Goal: Task Accomplishment & Management: Use online tool/utility

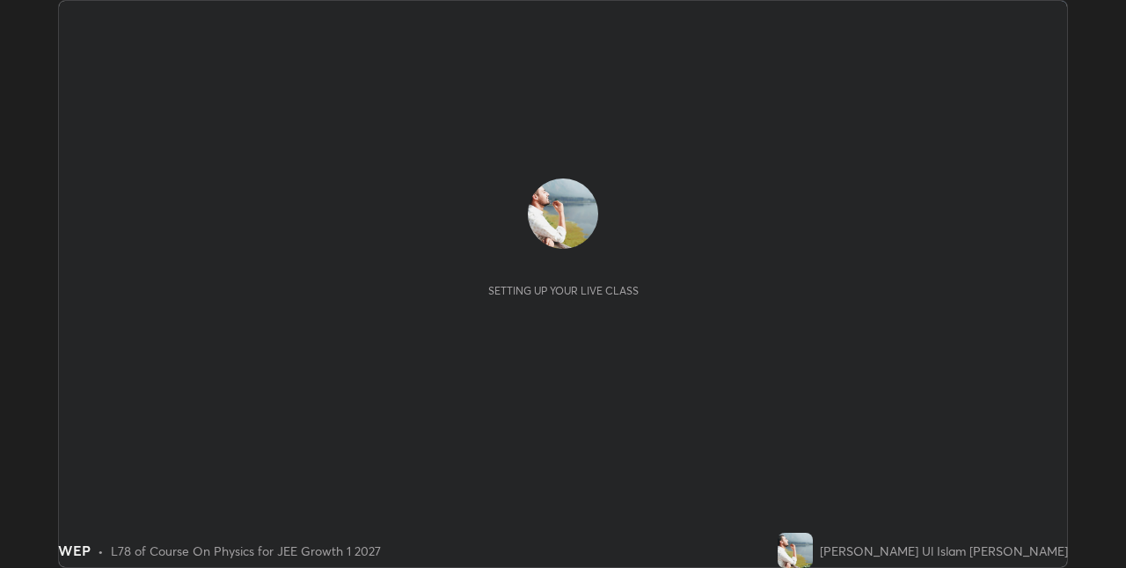
scroll to position [568, 1126]
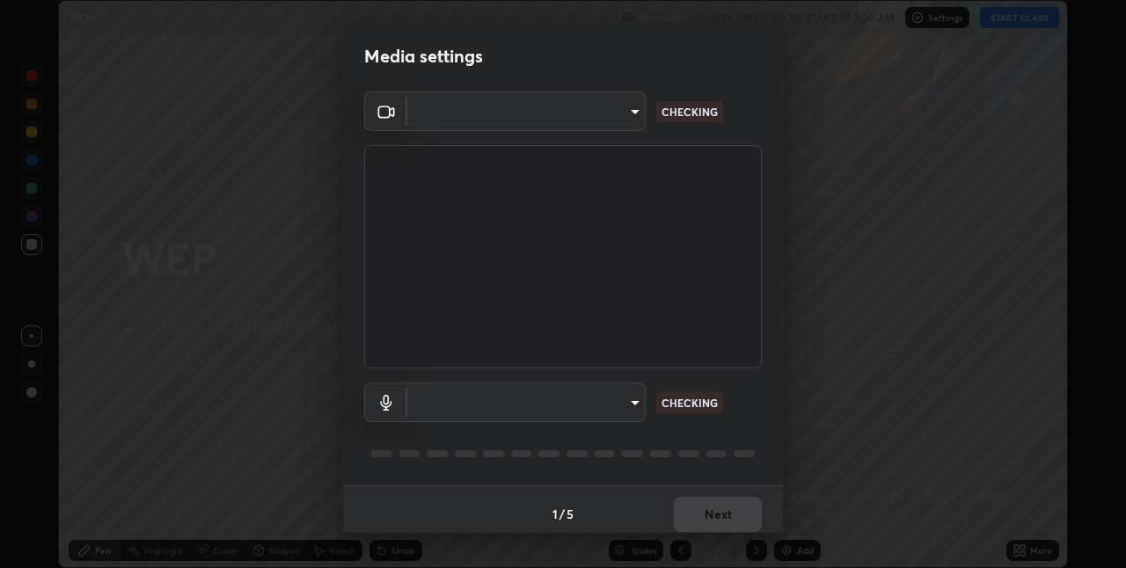
click at [1000, 25] on div "Media settings ​ CHECKING ​ CHECKING 1 / 5 Next" at bounding box center [563, 284] width 1126 height 568
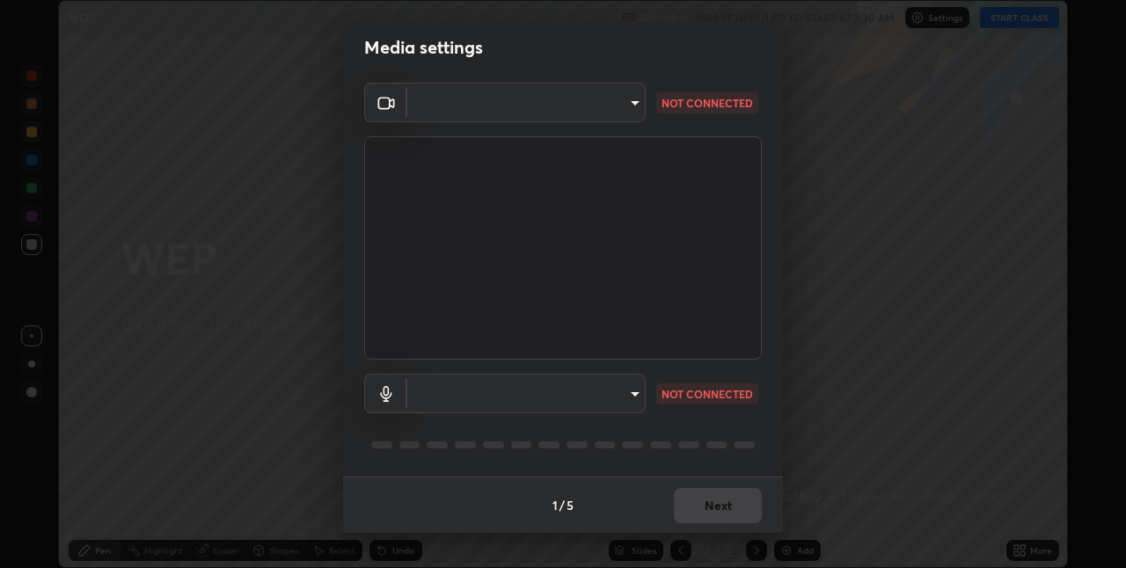
type input "e74ca63ae388f954bfaf6653c56e5440299f2e2585bfa252c10ec08d26b876d3"
type input "default"
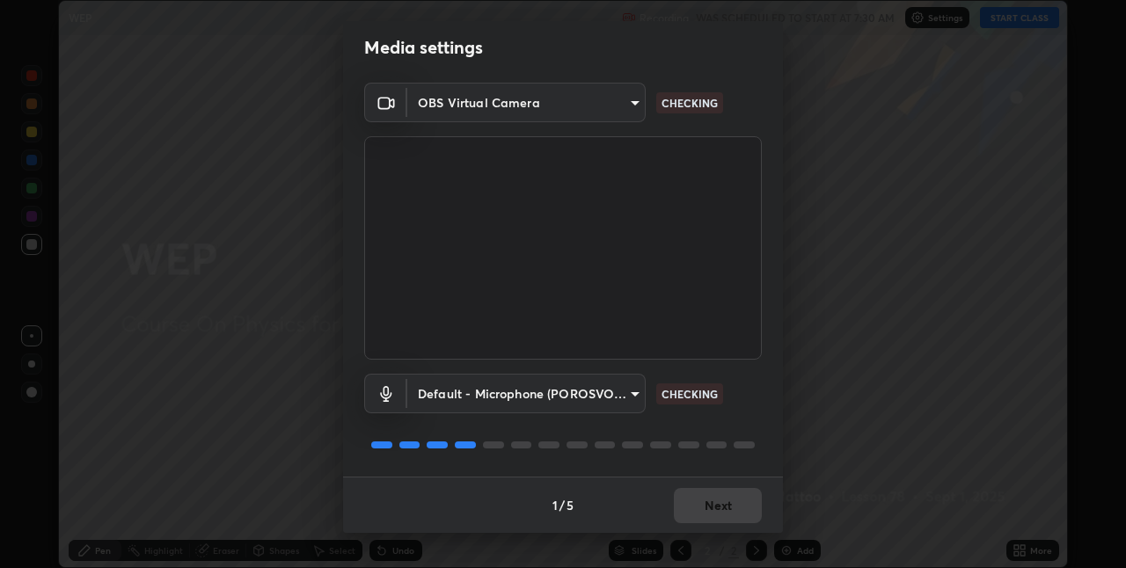
click at [730, 504] on div "1 / 5 Next" at bounding box center [563, 505] width 440 height 56
click at [731, 504] on div "1 / 5 Next" at bounding box center [563, 505] width 440 height 56
click at [731, 503] on div "1 / 5 Next" at bounding box center [563, 505] width 440 height 56
click at [730, 502] on div "1 / 5 Next" at bounding box center [563, 505] width 440 height 56
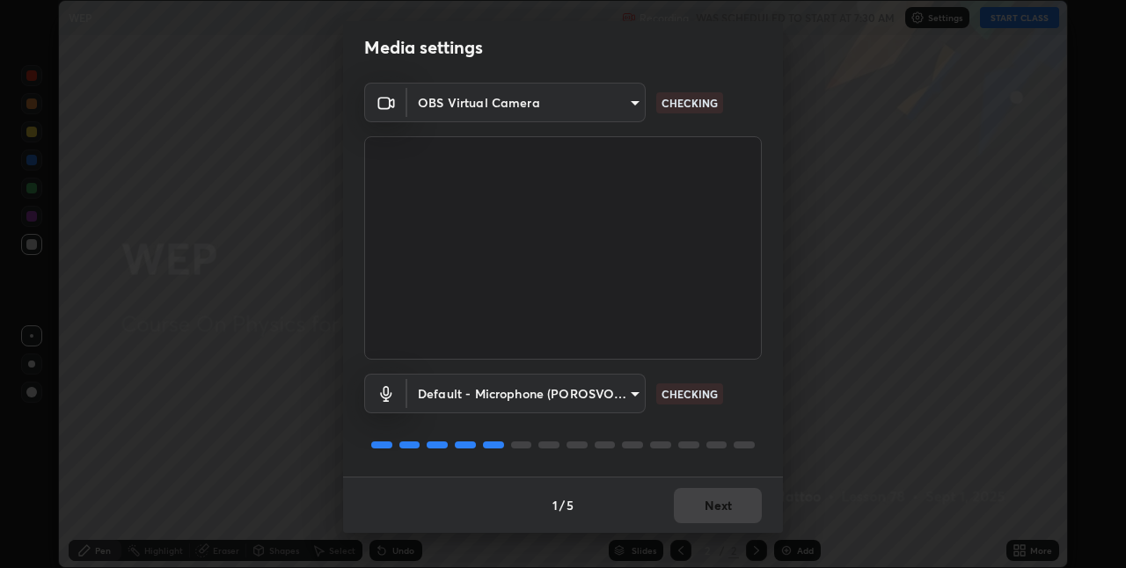
click at [731, 503] on div "1 / 5 Next" at bounding box center [563, 505] width 440 height 56
click at [727, 501] on div "1 / 5 Next" at bounding box center [563, 505] width 440 height 56
click at [725, 505] on div "1 / 5 Next" at bounding box center [563, 505] width 440 height 56
click at [726, 505] on div "1 / 5 Next" at bounding box center [563, 505] width 440 height 56
click at [720, 504] on div "1 / 5 Next" at bounding box center [563, 505] width 440 height 56
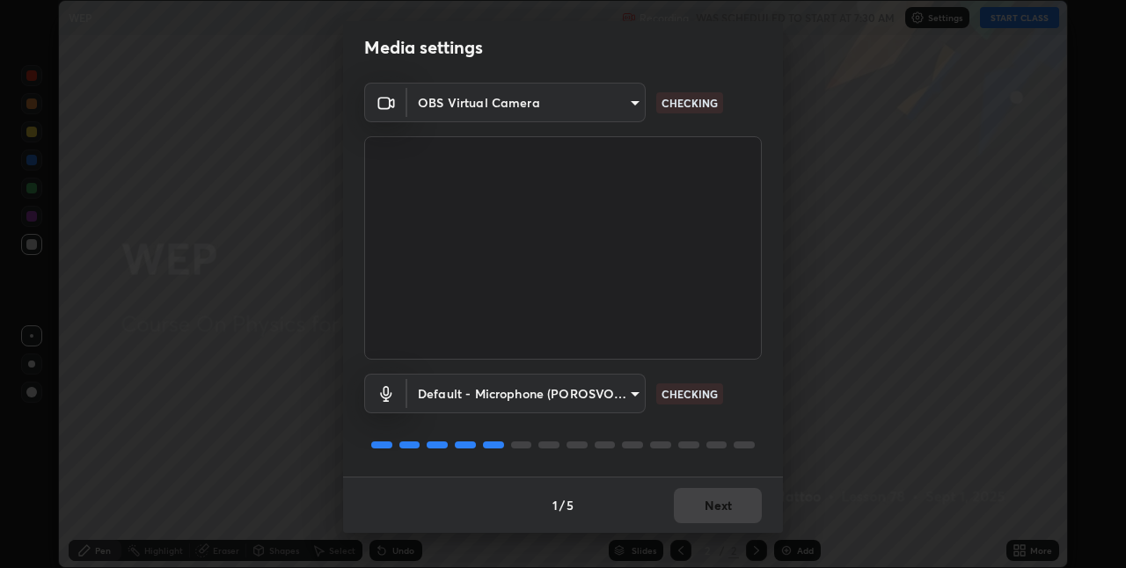
click at [726, 505] on div "1 / 5 Next" at bounding box center [563, 505] width 440 height 56
click at [732, 502] on div "1 / 5 Next" at bounding box center [563, 505] width 440 height 56
click at [721, 504] on div "1 / 5 Next" at bounding box center [563, 505] width 440 height 56
click at [721, 505] on div "1 / 5 Next" at bounding box center [563, 505] width 440 height 56
click at [723, 502] on div "1 / 5 Next" at bounding box center [563, 505] width 440 height 56
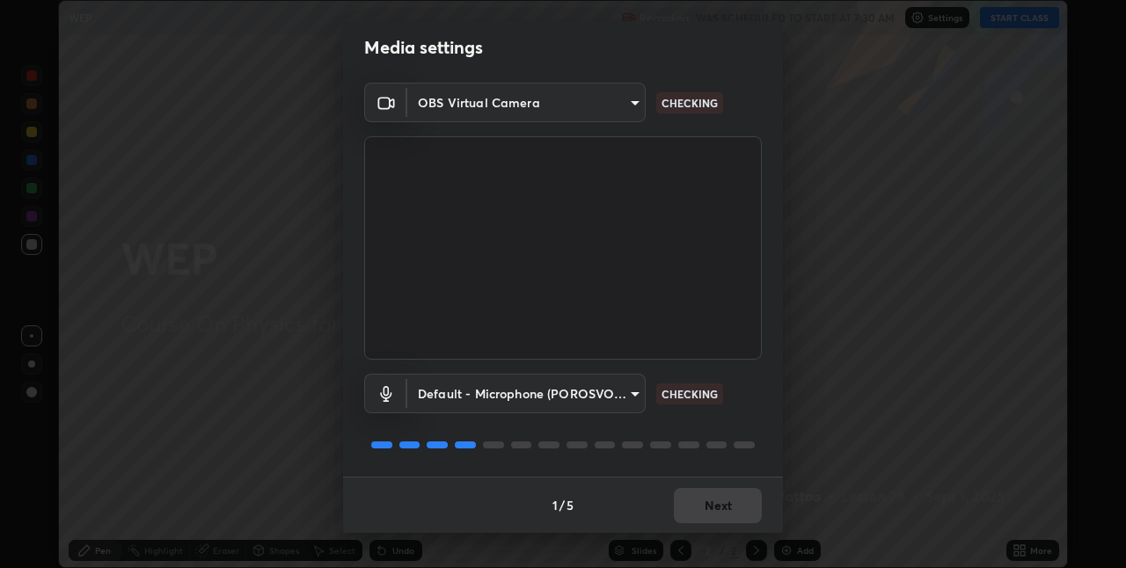
click at [722, 499] on div "1 / 5 Next" at bounding box center [563, 505] width 440 height 56
click at [718, 500] on div "1 / 5 Next" at bounding box center [563, 505] width 440 height 56
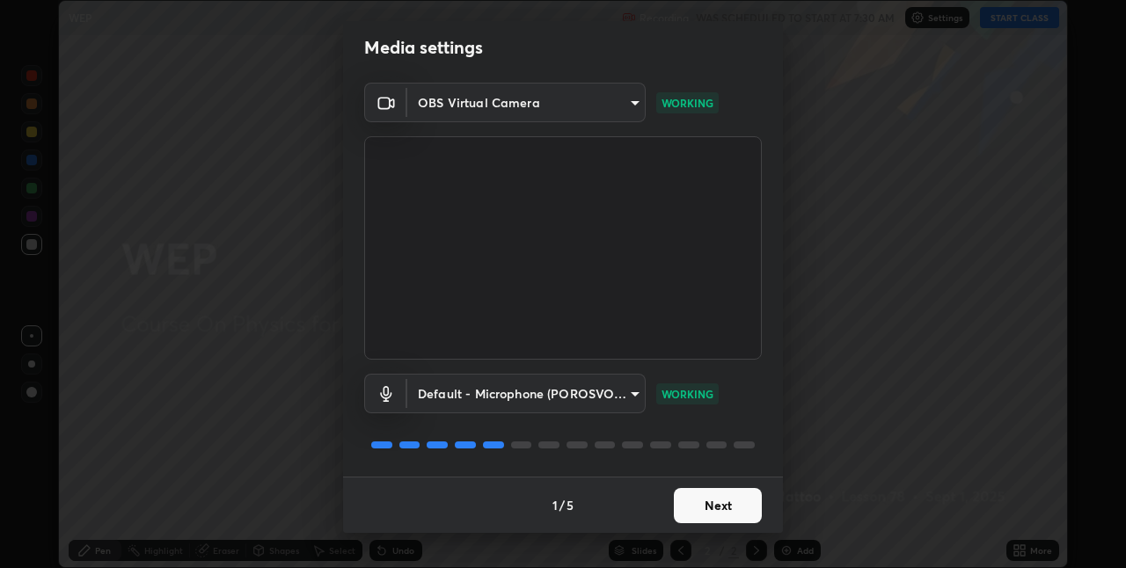
click at [723, 501] on button "Next" at bounding box center [718, 505] width 88 height 35
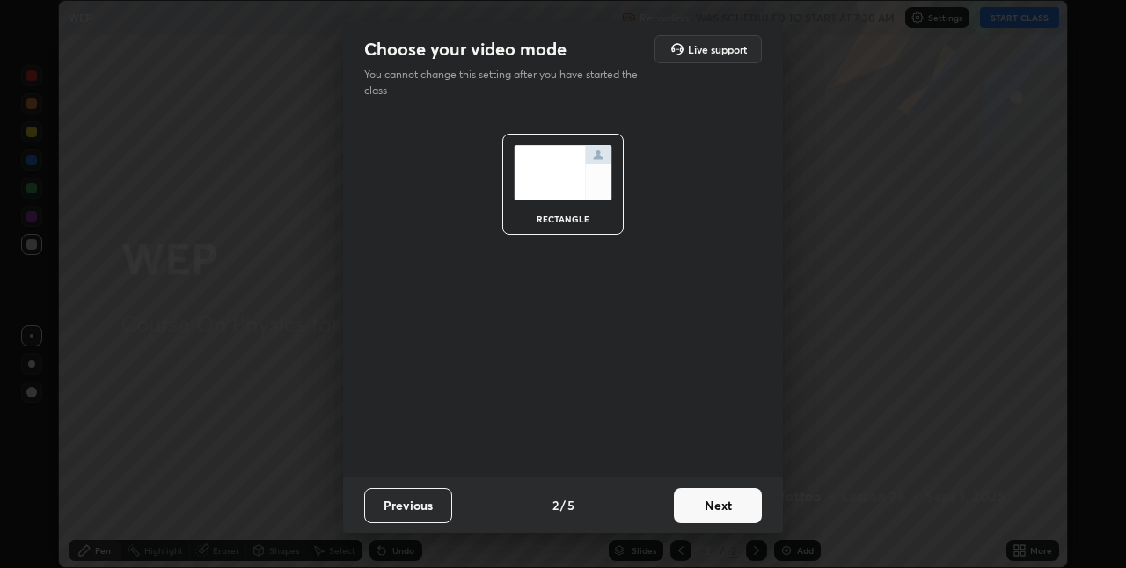
click at [724, 500] on button "Next" at bounding box center [718, 505] width 88 height 35
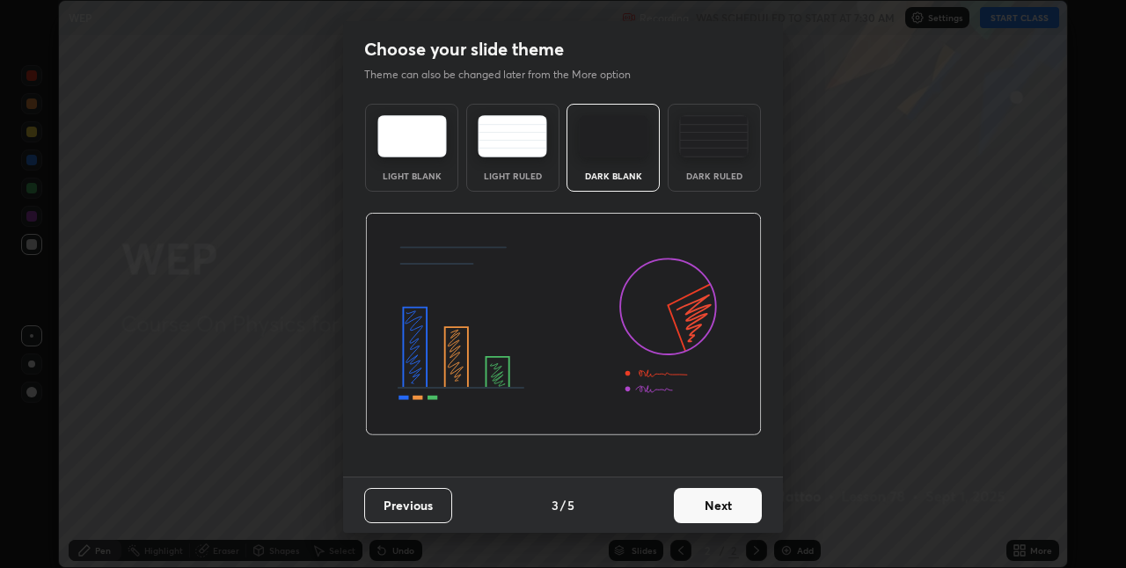
click at [724, 507] on button "Next" at bounding box center [718, 505] width 88 height 35
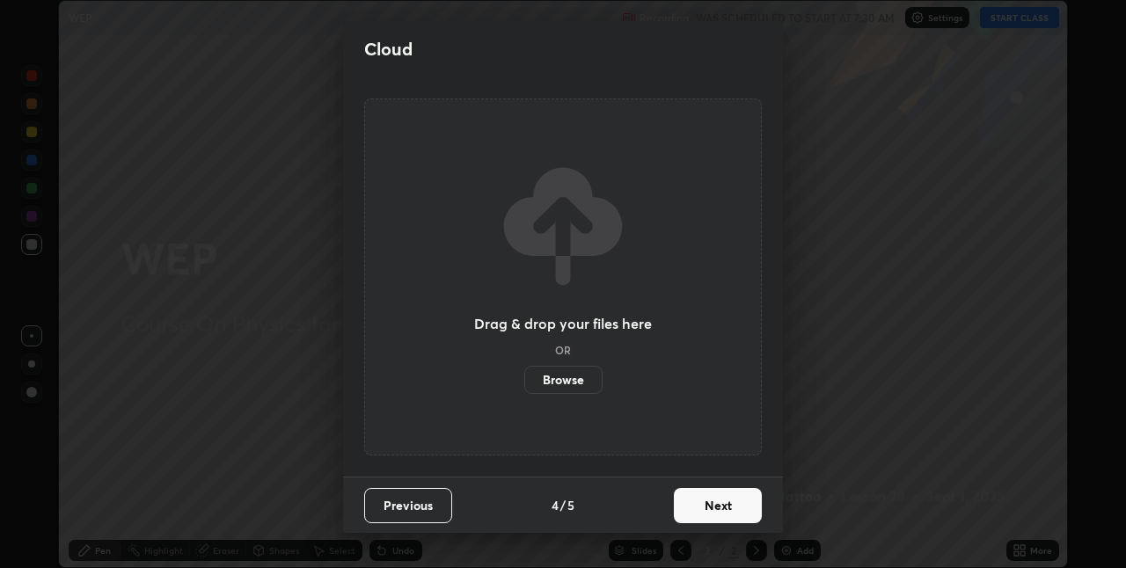
click at [727, 503] on button "Next" at bounding box center [718, 505] width 88 height 35
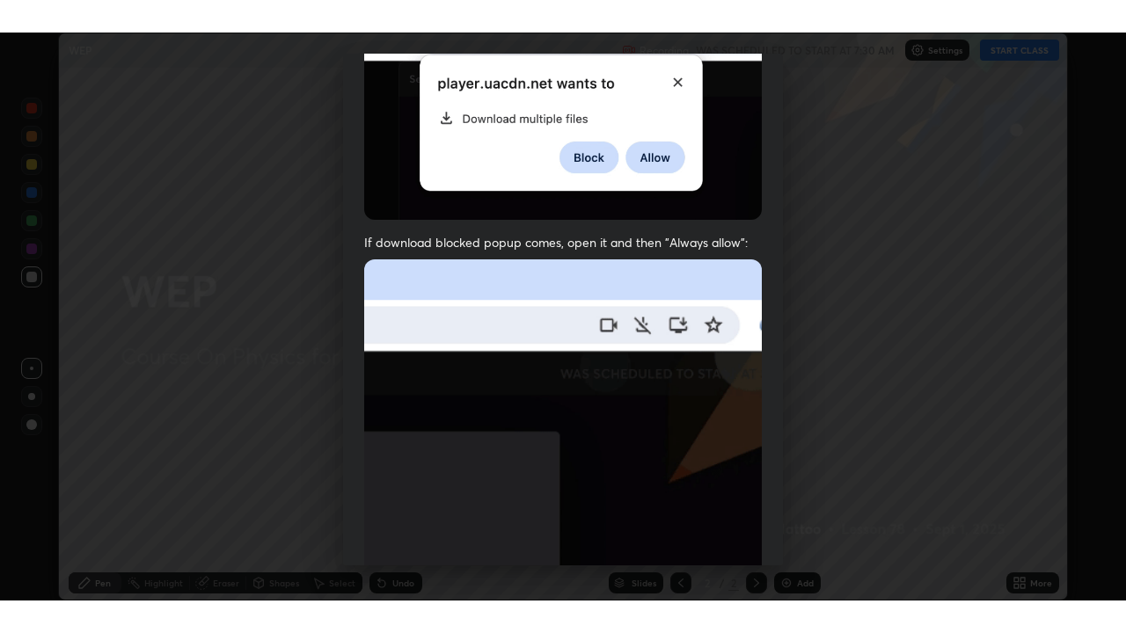
scroll to position [368, 0]
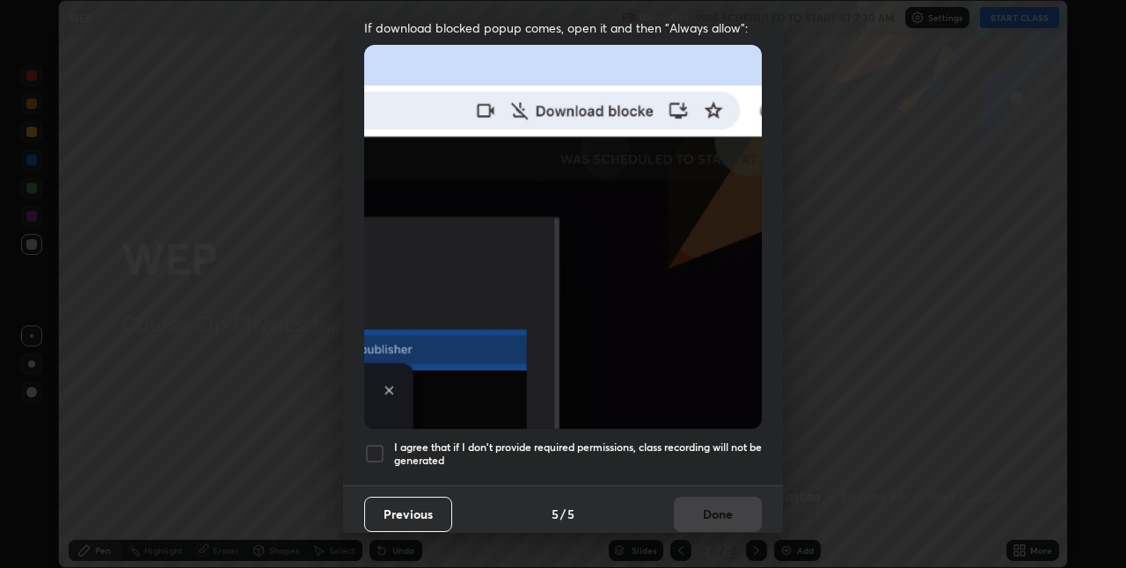
click at [714, 442] on h5 "I agree that if I don't provide required permissions, class recording will not …" at bounding box center [578, 454] width 368 height 27
click at [733, 499] on button "Done" at bounding box center [718, 514] width 88 height 35
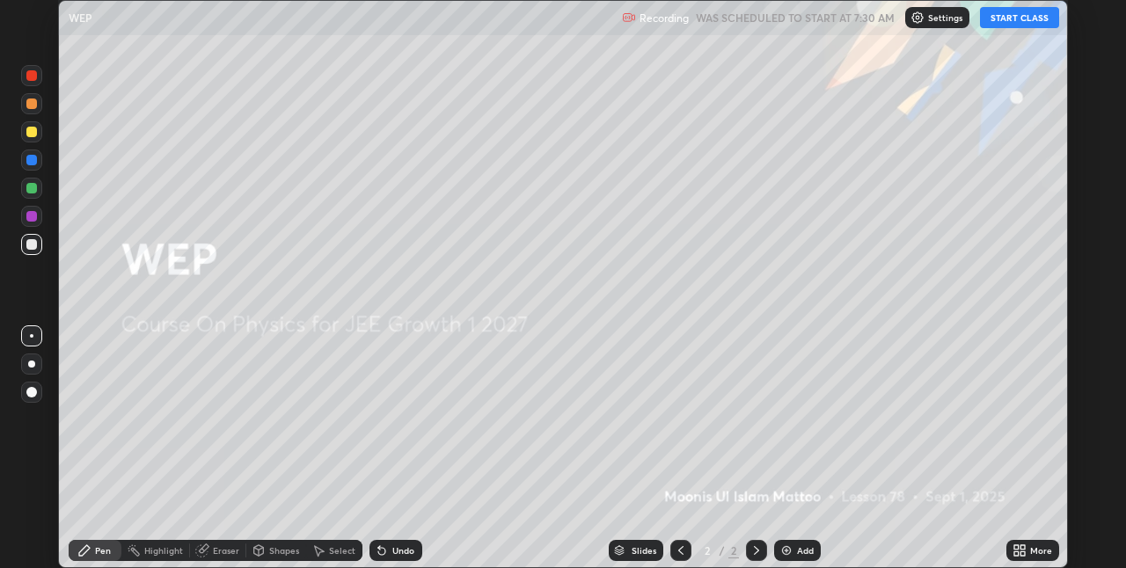
click at [804, 546] on div "Add" at bounding box center [805, 550] width 17 height 9
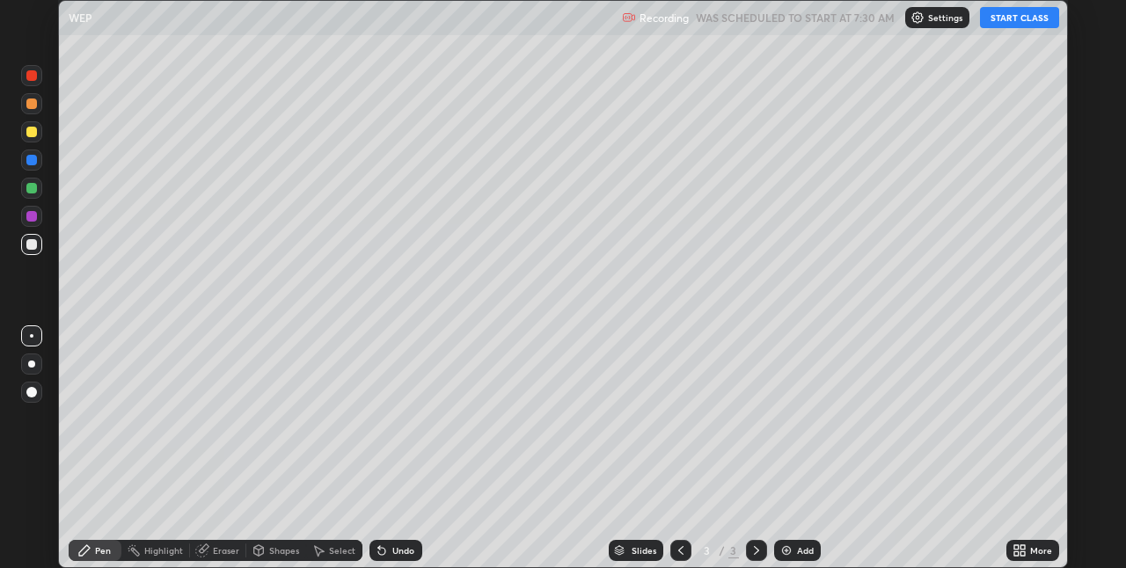
click at [1022, 553] on icon at bounding box center [1022, 553] width 4 height 4
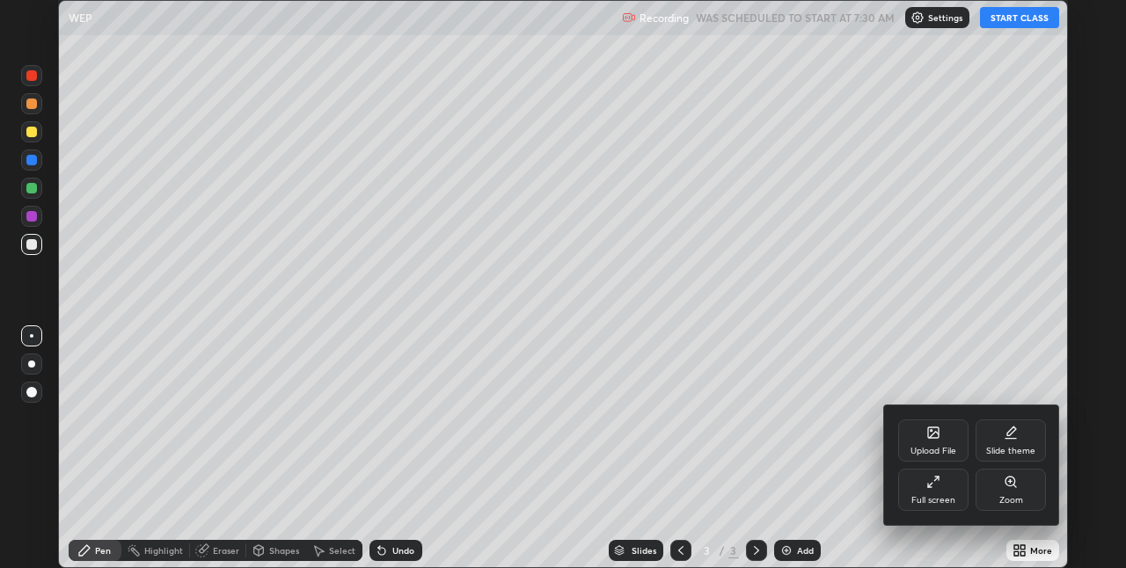
click at [958, 502] on div "Full screen" at bounding box center [933, 490] width 70 height 42
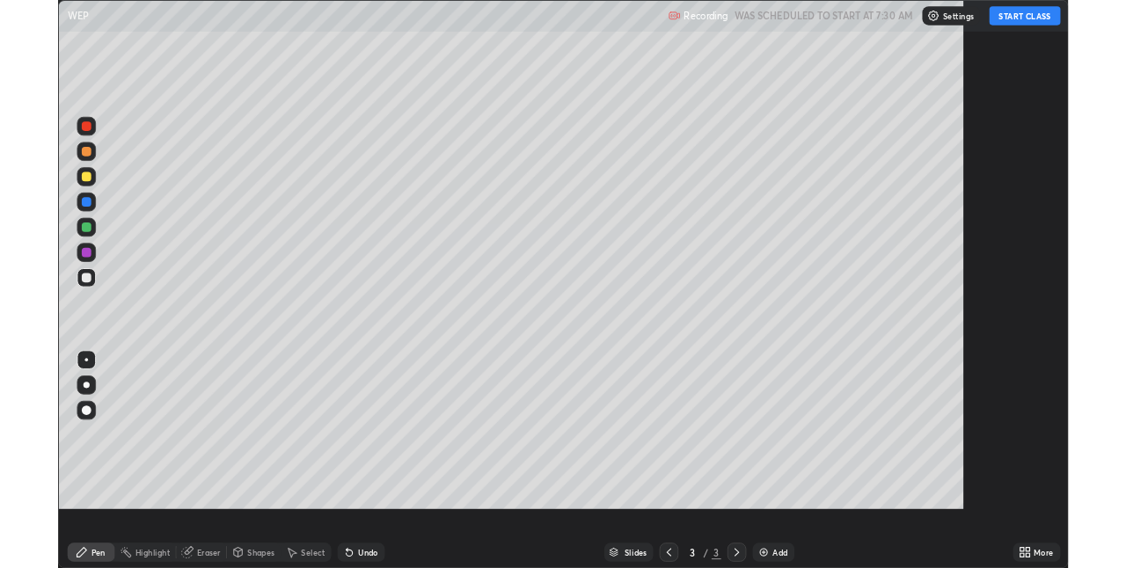
scroll to position [633, 1126]
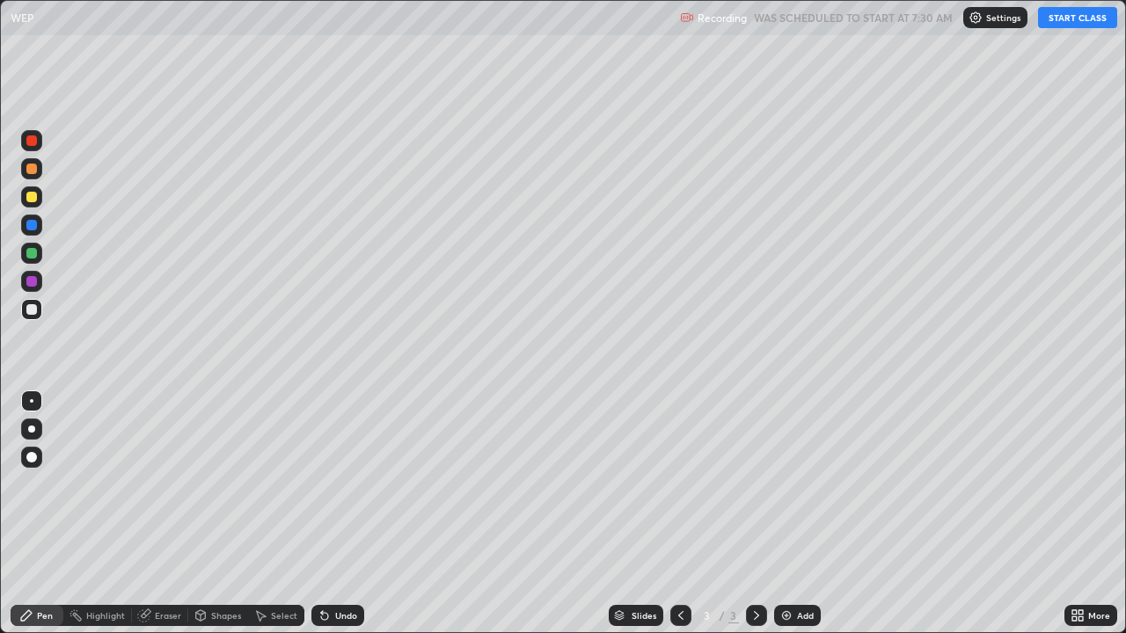
click at [1061, 19] on button "START CLASS" at bounding box center [1077, 17] width 79 height 21
click at [33, 220] on div at bounding box center [31, 225] width 11 height 11
click at [33, 198] on div at bounding box center [31, 197] width 11 height 11
click at [170, 567] on div "Eraser" at bounding box center [168, 615] width 26 height 9
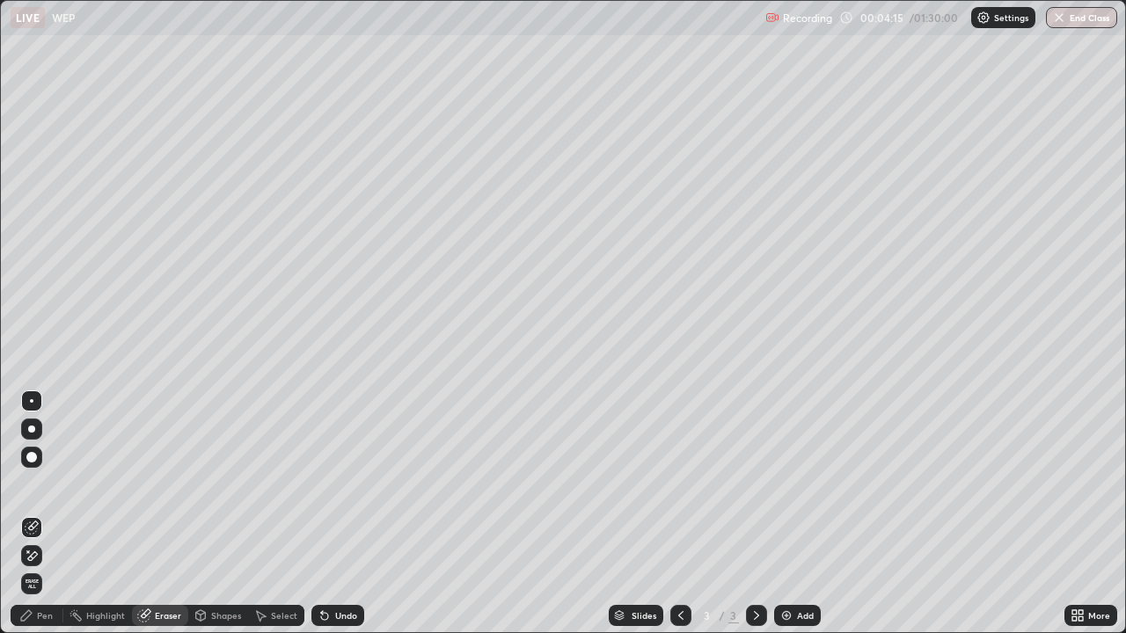
click at [37, 567] on div "Pen" at bounding box center [37, 615] width 53 height 21
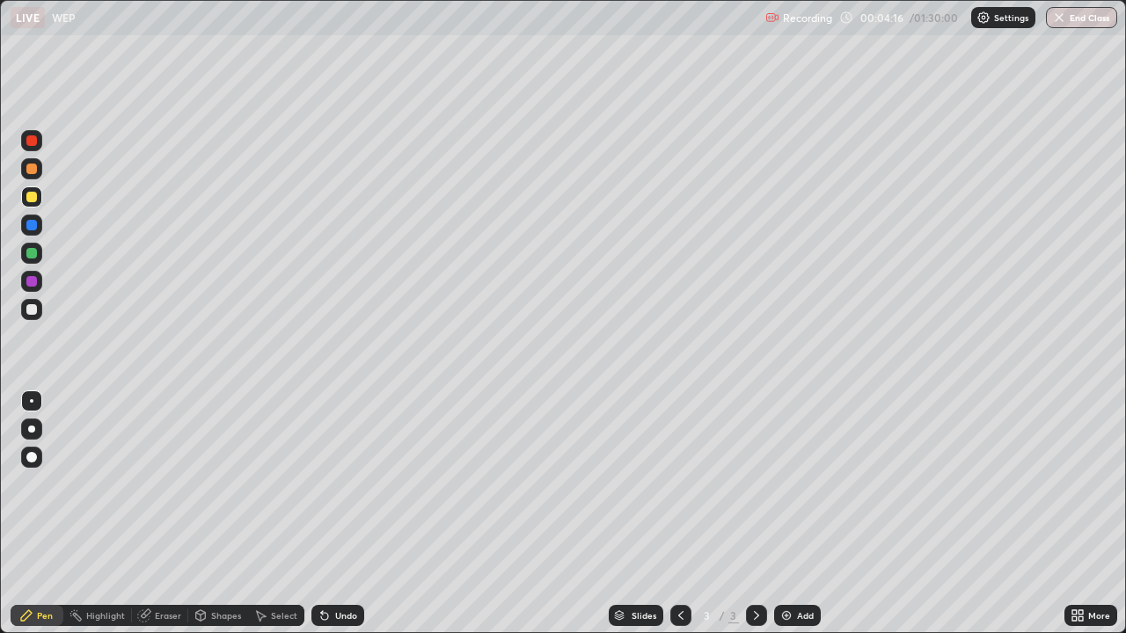
click at [30, 255] on div at bounding box center [31, 253] width 11 height 11
click at [33, 143] on div at bounding box center [31, 140] width 11 height 11
click at [30, 255] on div at bounding box center [31, 253] width 11 height 11
click at [33, 173] on div at bounding box center [31, 169] width 11 height 11
click at [33, 250] on div at bounding box center [31, 253] width 11 height 11
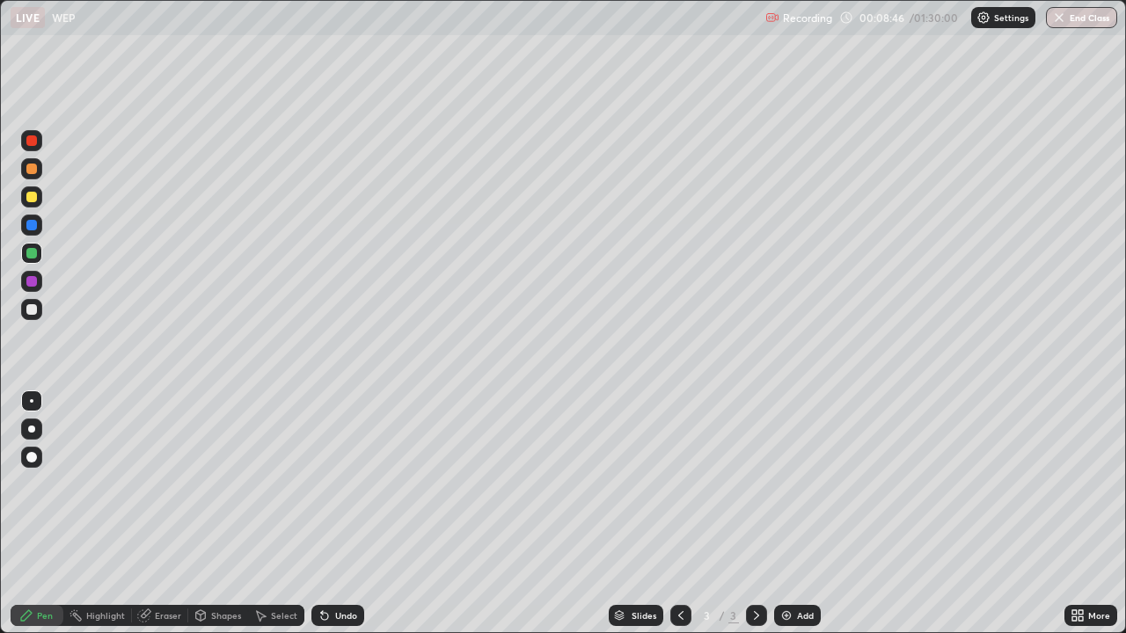
click at [33, 223] on div at bounding box center [31, 225] width 11 height 11
click at [32, 314] on div at bounding box center [31, 309] width 11 height 11
click at [792, 567] on div "Add" at bounding box center [797, 615] width 47 height 21
click at [35, 223] on div at bounding box center [31, 225] width 11 height 11
click at [33, 256] on div at bounding box center [31, 253] width 11 height 11
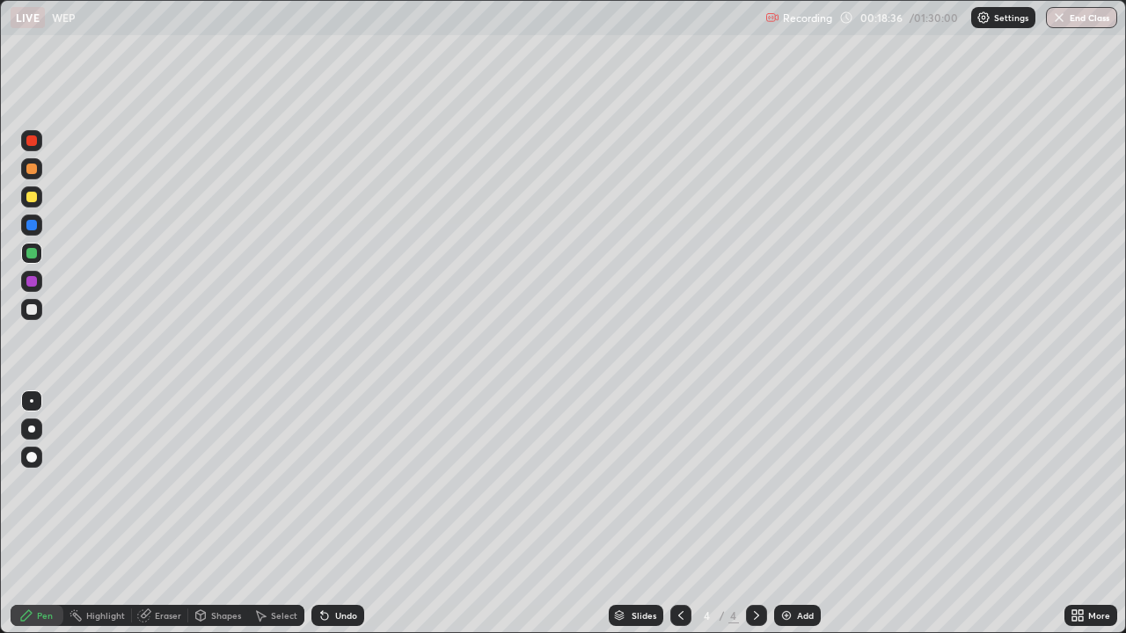
click at [32, 198] on div at bounding box center [31, 197] width 11 height 11
click at [32, 286] on div at bounding box center [31, 281] width 11 height 11
click at [28, 311] on div at bounding box center [31, 309] width 11 height 11
click at [798, 567] on div "Add" at bounding box center [805, 615] width 17 height 9
click at [30, 256] on div at bounding box center [31, 253] width 11 height 11
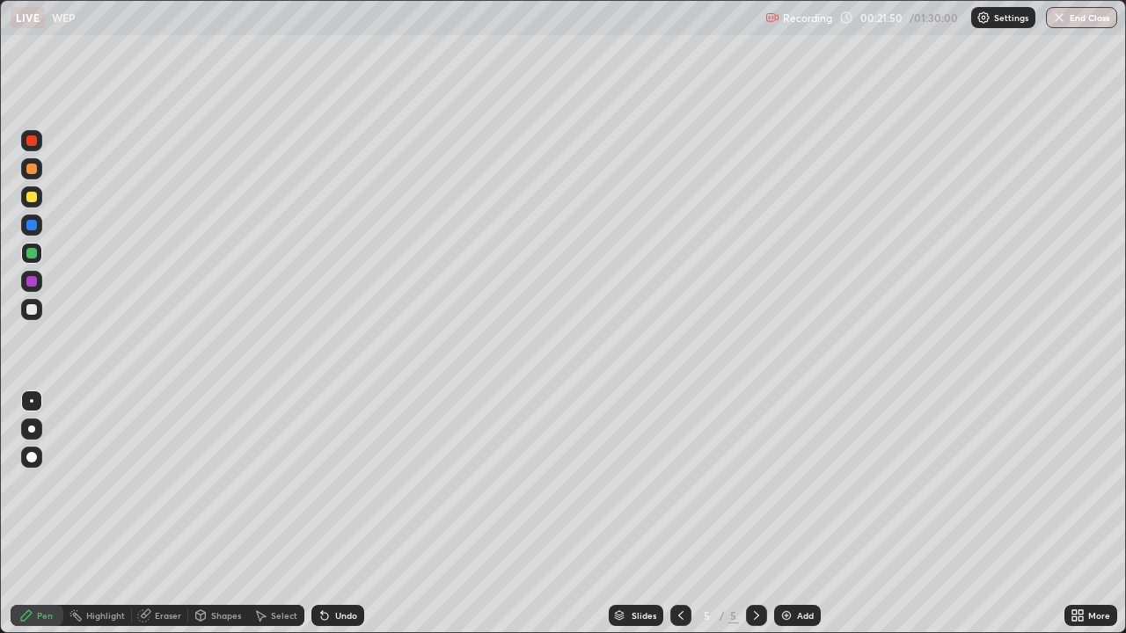
click at [32, 226] on div at bounding box center [31, 225] width 11 height 11
click at [33, 310] on div at bounding box center [31, 309] width 11 height 11
click at [756, 567] on icon at bounding box center [756, 615] width 5 height 9
click at [788, 567] on img at bounding box center [786, 616] width 14 height 14
click at [28, 254] on div at bounding box center [31, 253] width 11 height 11
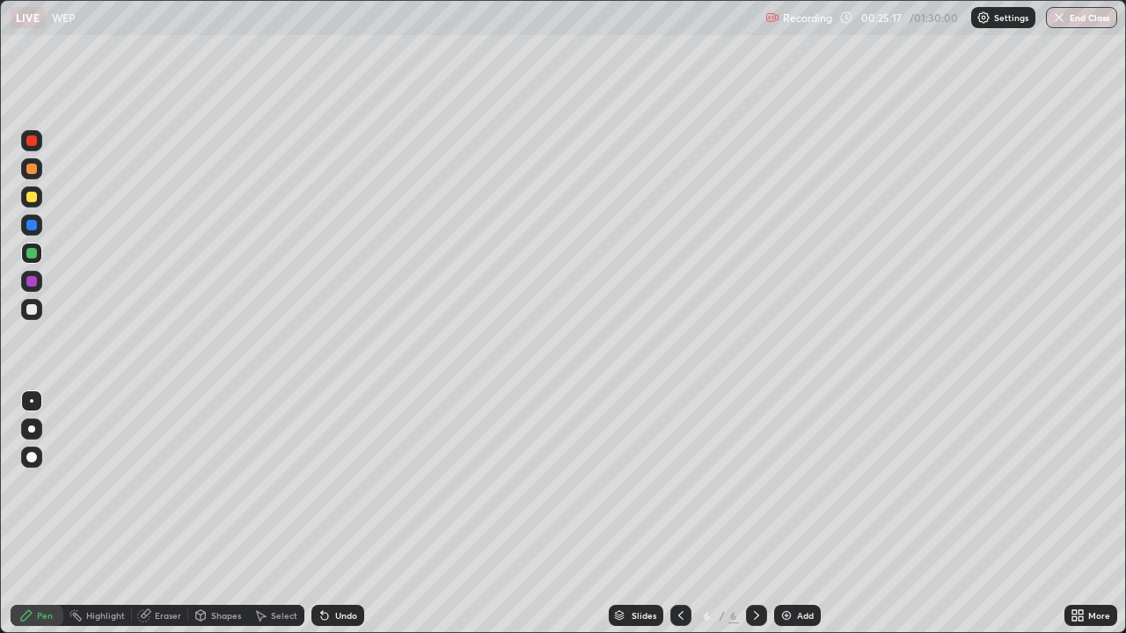
click at [35, 197] on div at bounding box center [31, 197] width 11 height 11
click at [33, 195] on div at bounding box center [31, 197] width 11 height 11
click at [33, 168] on div at bounding box center [31, 169] width 11 height 11
click at [35, 228] on div at bounding box center [31, 225] width 11 height 11
click at [755, 567] on icon at bounding box center [756, 615] width 5 height 9
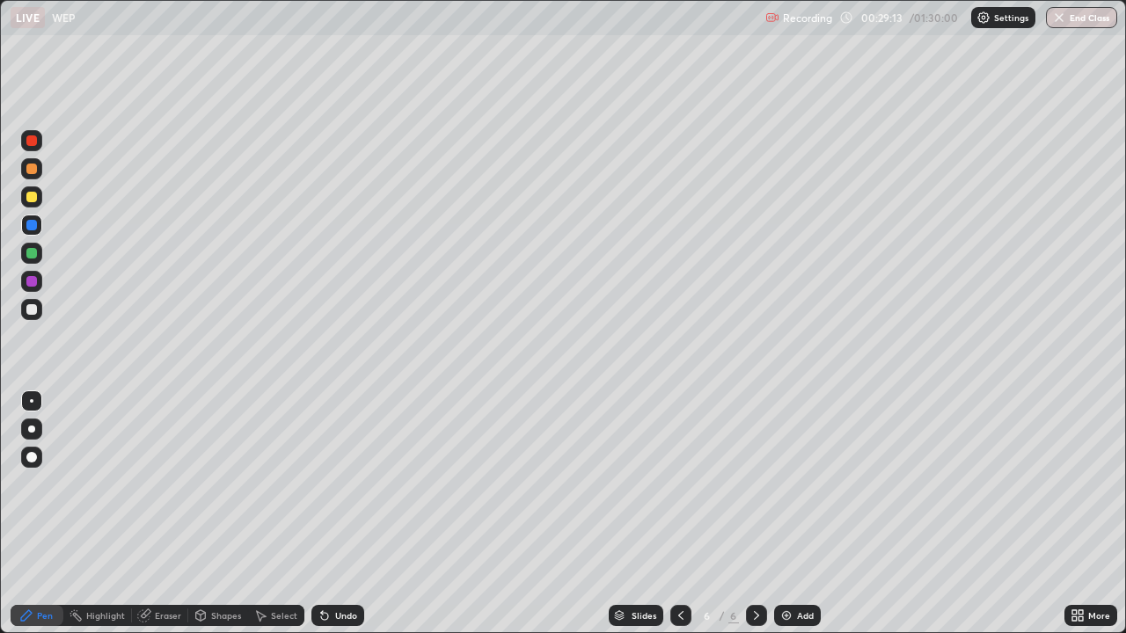
click at [788, 567] on img at bounding box center [786, 616] width 14 height 14
click at [30, 255] on div at bounding box center [31, 253] width 11 height 11
click at [34, 282] on div at bounding box center [31, 281] width 11 height 11
click at [33, 224] on div at bounding box center [31, 225] width 11 height 11
click at [31, 197] on div at bounding box center [31, 197] width 11 height 11
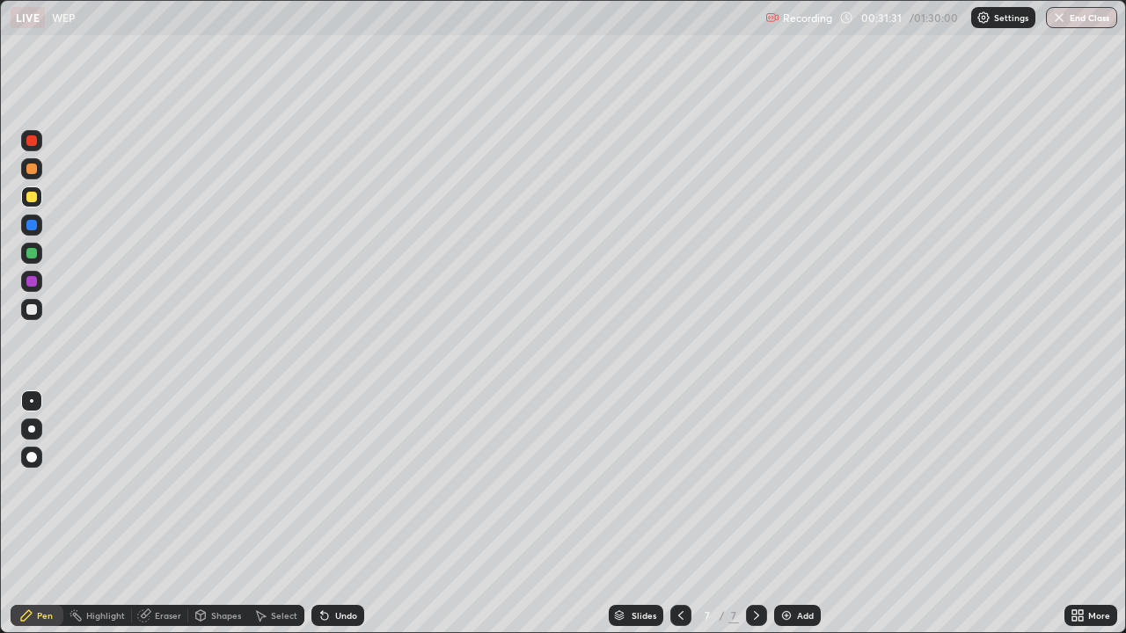
click at [335, 567] on div "Undo" at bounding box center [346, 615] width 22 height 9
click at [33, 170] on div at bounding box center [31, 169] width 11 height 11
click at [32, 198] on div at bounding box center [31, 197] width 11 height 11
click at [27, 223] on div at bounding box center [31, 225] width 11 height 11
click at [29, 194] on div at bounding box center [31, 197] width 11 height 11
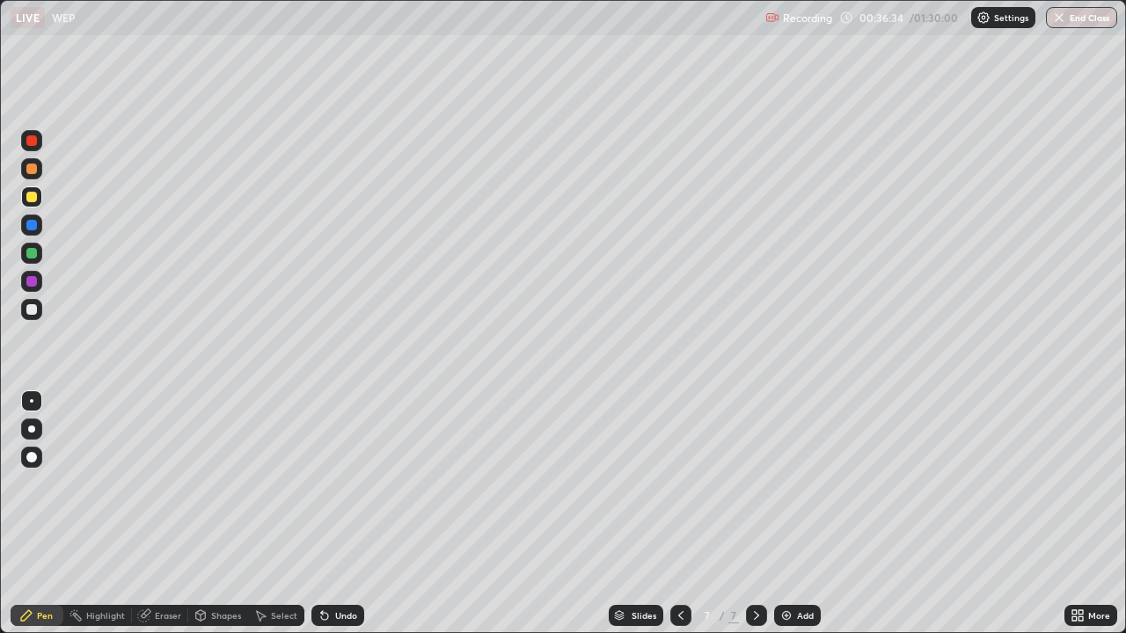
click at [172, 567] on div "Eraser" at bounding box center [168, 615] width 26 height 9
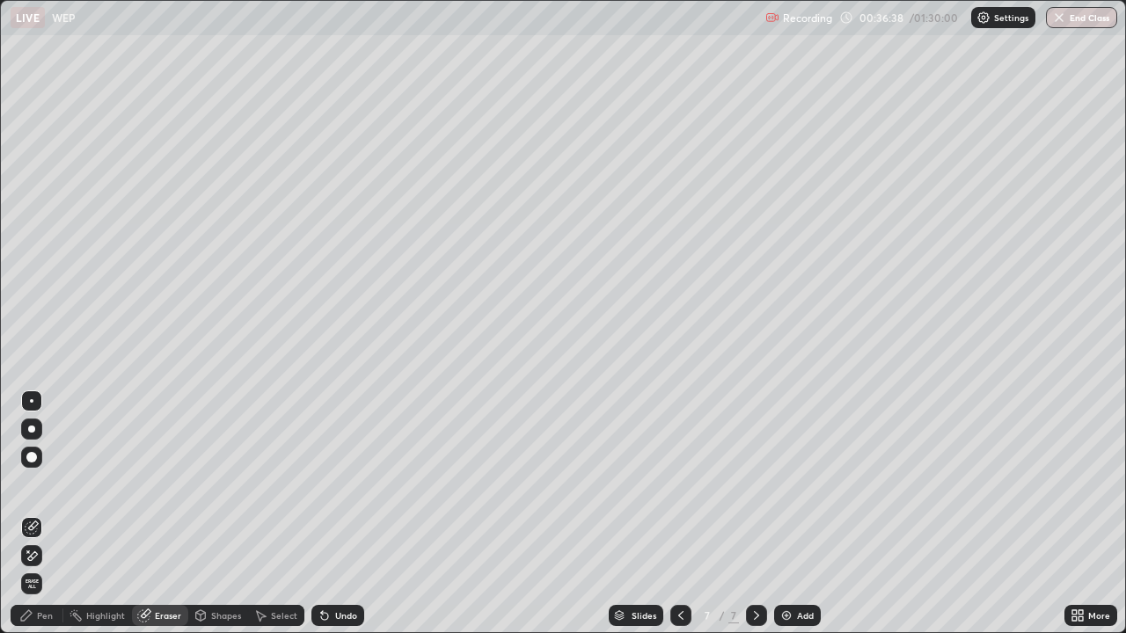
click at [33, 567] on div "Pen" at bounding box center [37, 615] width 53 height 21
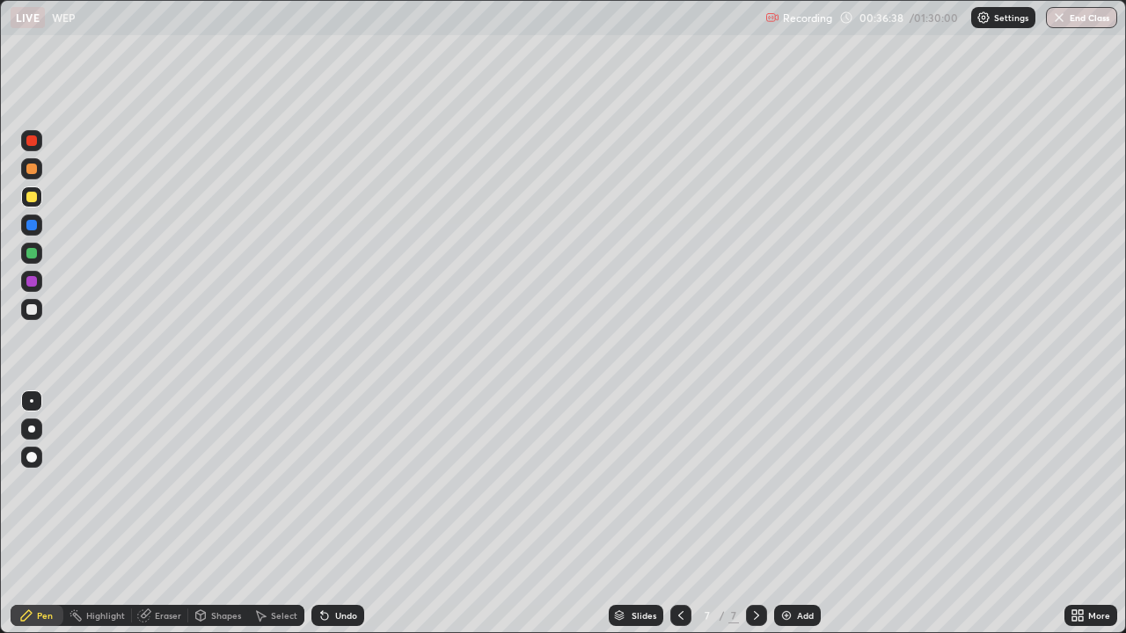
click at [32, 283] on div at bounding box center [31, 281] width 11 height 11
click at [33, 252] on div at bounding box center [31, 253] width 11 height 11
click at [34, 307] on div at bounding box center [31, 309] width 11 height 11
click at [797, 567] on div "Add" at bounding box center [805, 615] width 17 height 9
click at [32, 282] on div at bounding box center [31, 281] width 11 height 11
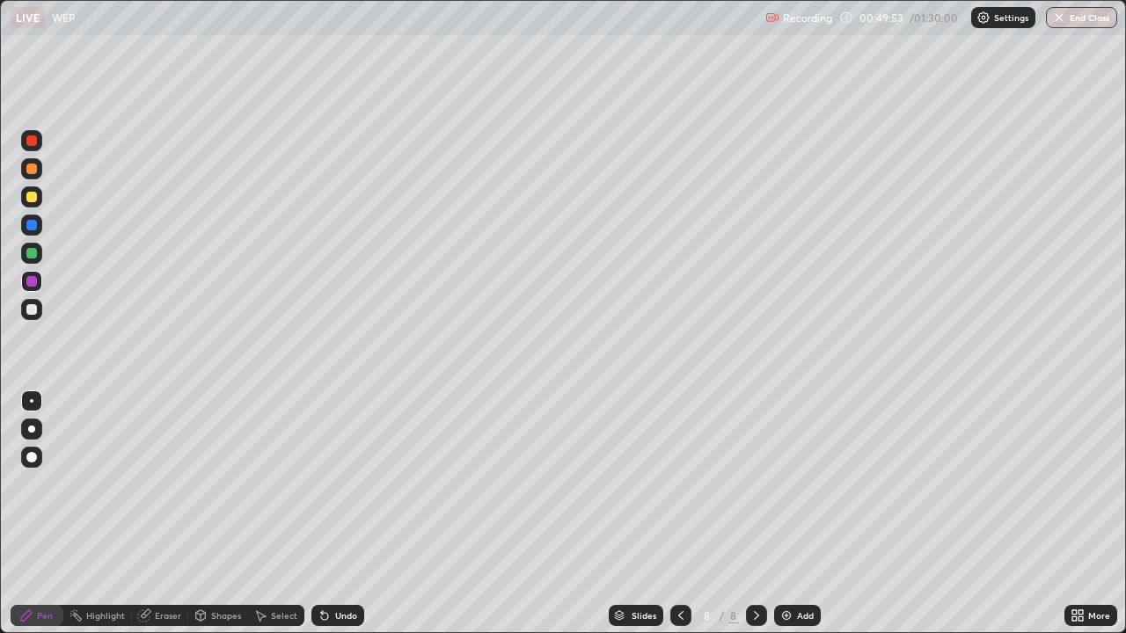
click at [157, 567] on div "Eraser" at bounding box center [168, 615] width 26 height 9
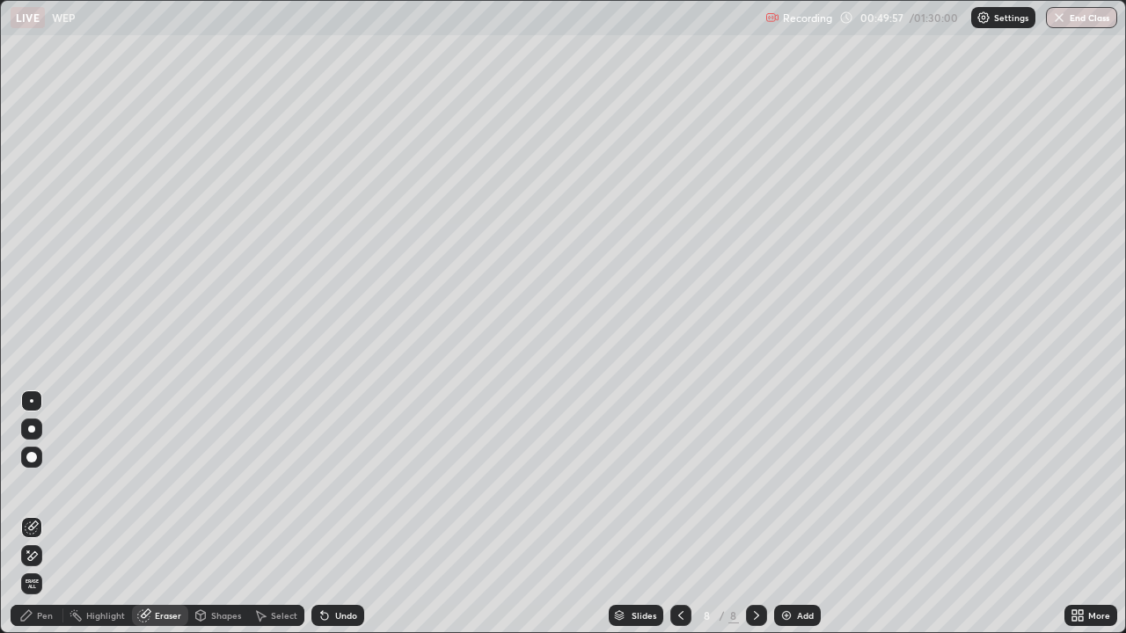
click at [48, 567] on div "Pen" at bounding box center [37, 615] width 53 height 21
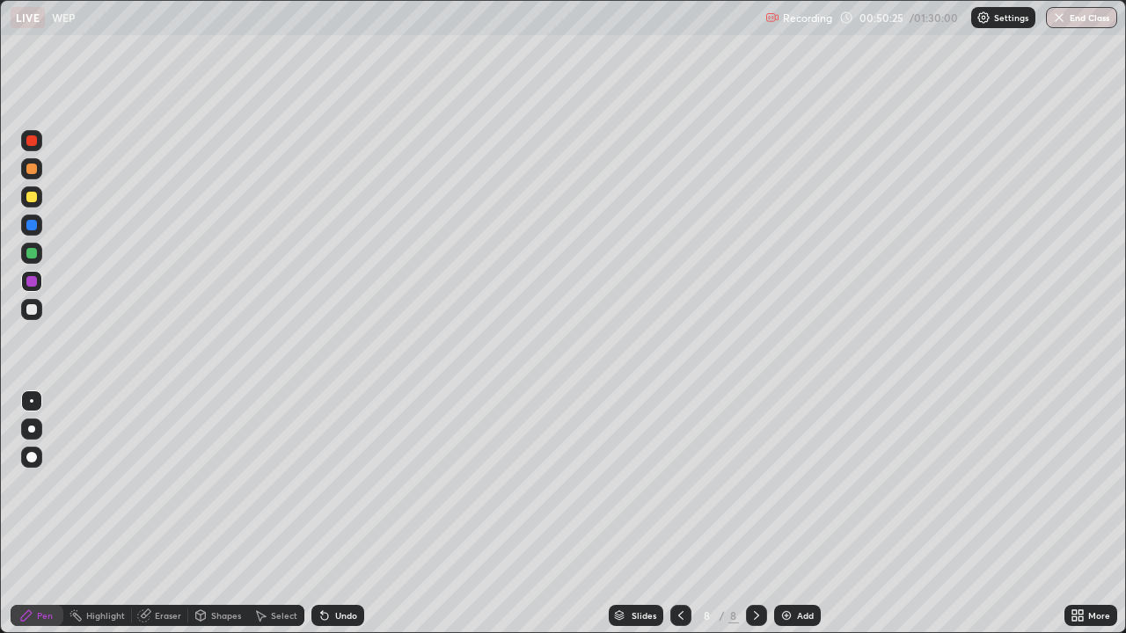
click at [33, 225] on div at bounding box center [31, 225] width 11 height 11
click at [34, 252] on div at bounding box center [31, 253] width 11 height 11
click at [33, 224] on div at bounding box center [31, 225] width 11 height 11
click at [33, 281] on div at bounding box center [31, 281] width 11 height 11
click at [331, 567] on div "Undo" at bounding box center [337, 615] width 53 height 21
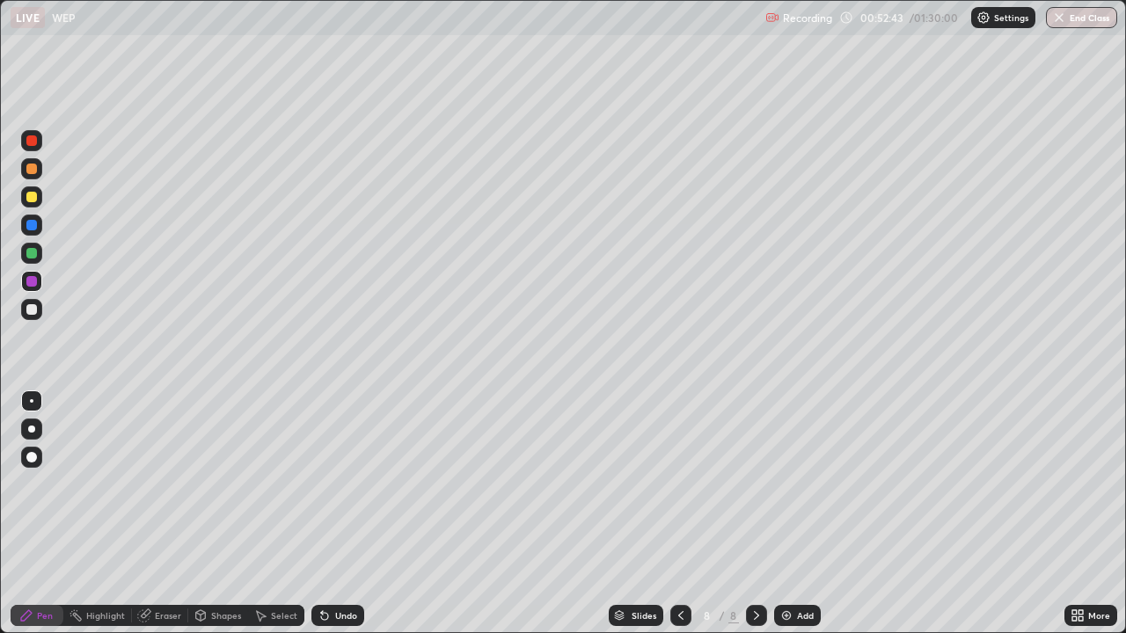
click at [36, 252] on div at bounding box center [31, 253] width 11 height 11
click at [329, 567] on div "Undo" at bounding box center [337, 615] width 53 height 21
click at [779, 567] on img at bounding box center [786, 616] width 14 height 14
click at [31, 223] on div at bounding box center [31, 225] width 11 height 11
click at [223, 567] on div "Shapes" at bounding box center [226, 615] width 30 height 9
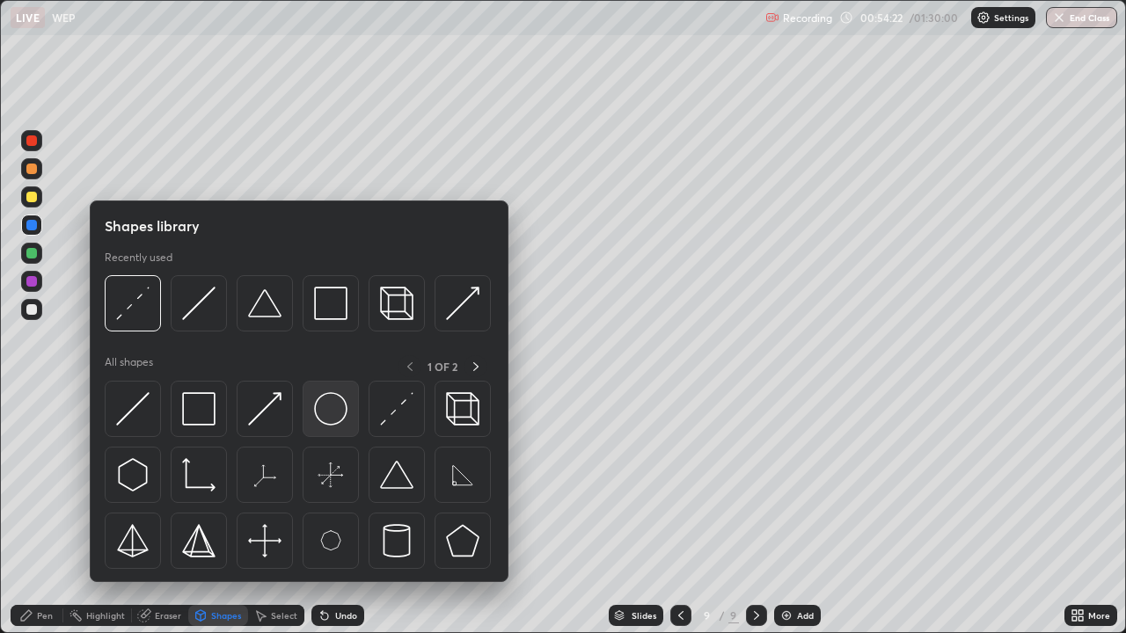
click at [328, 408] on img at bounding box center [330, 408] width 33 height 33
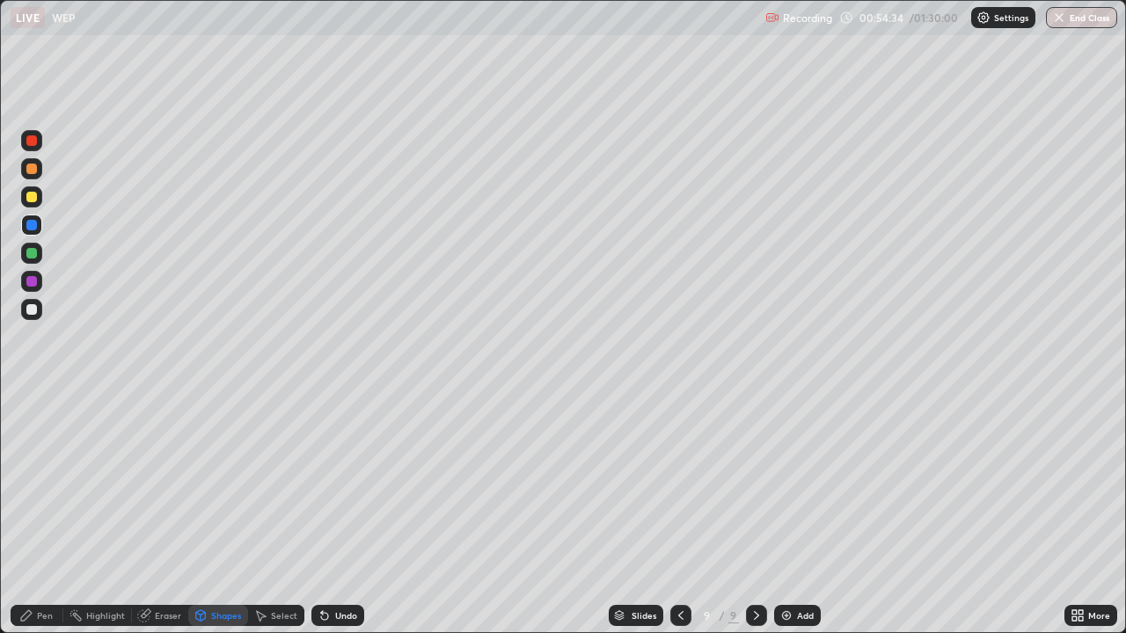
click at [347, 567] on div "Undo" at bounding box center [346, 615] width 22 height 9
click at [279, 567] on div "Select" at bounding box center [284, 615] width 26 height 9
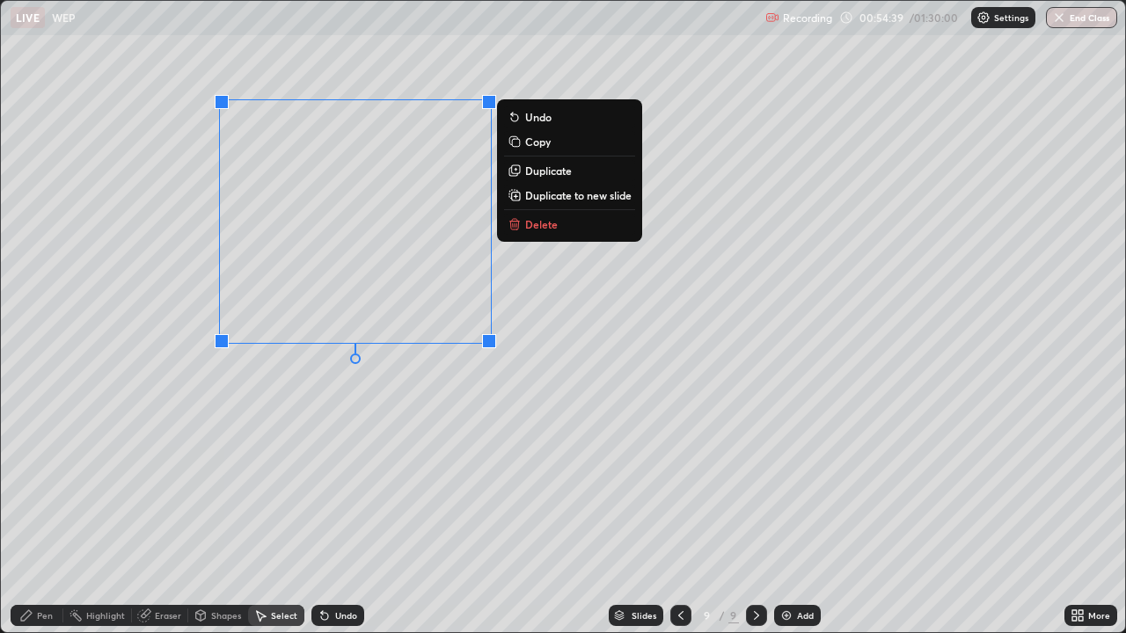
click at [383, 440] on div "0 ° Undo Copy Duplicate Duplicate to new slide Delete" at bounding box center [563, 317] width 1124 height 632
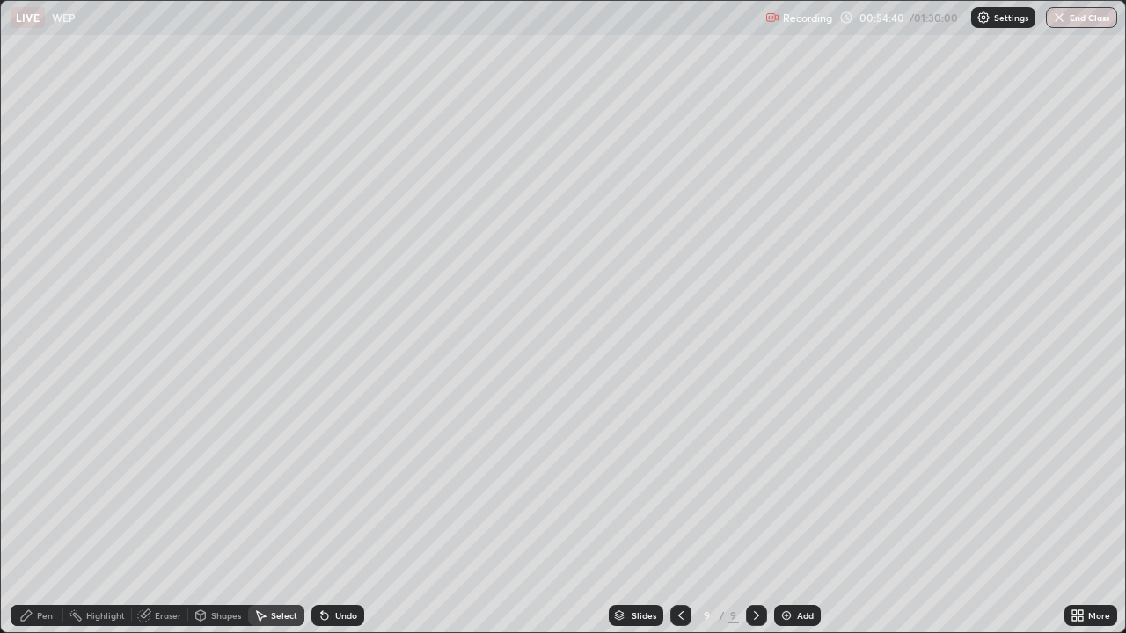
click at [259, 128] on div "0 ° Undo Copy Duplicate Duplicate to new slide Delete" at bounding box center [563, 317] width 1124 height 632
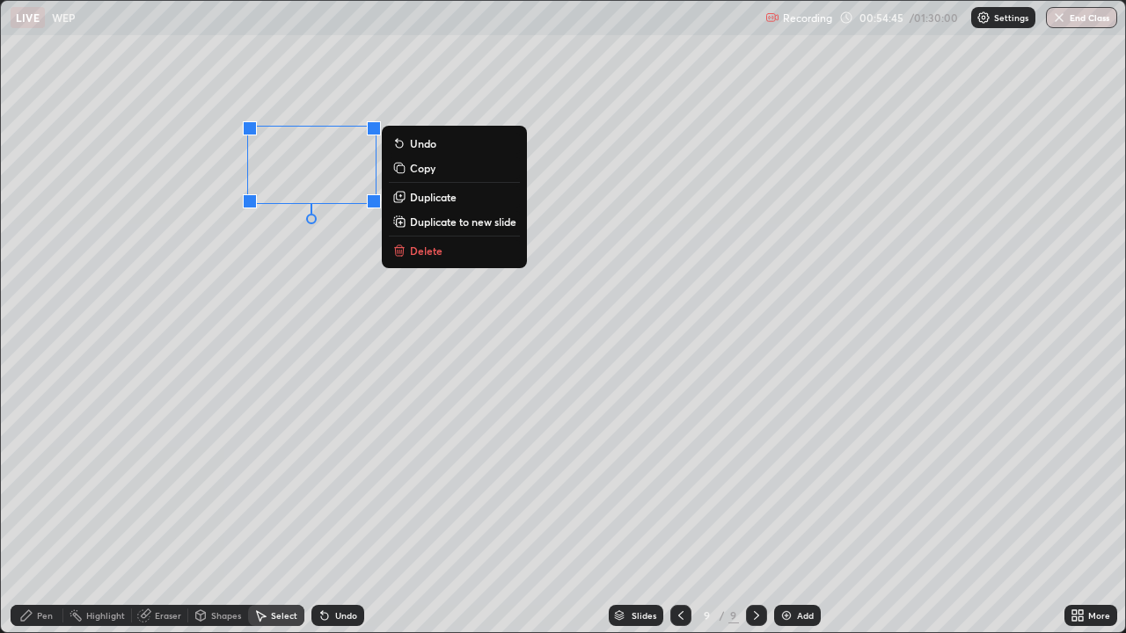
click at [211, 376] on div "0 ° Undo Copy Duplicate Duplicate to new slide Delete" at bounding box center [563, 317] width 1124 height 632
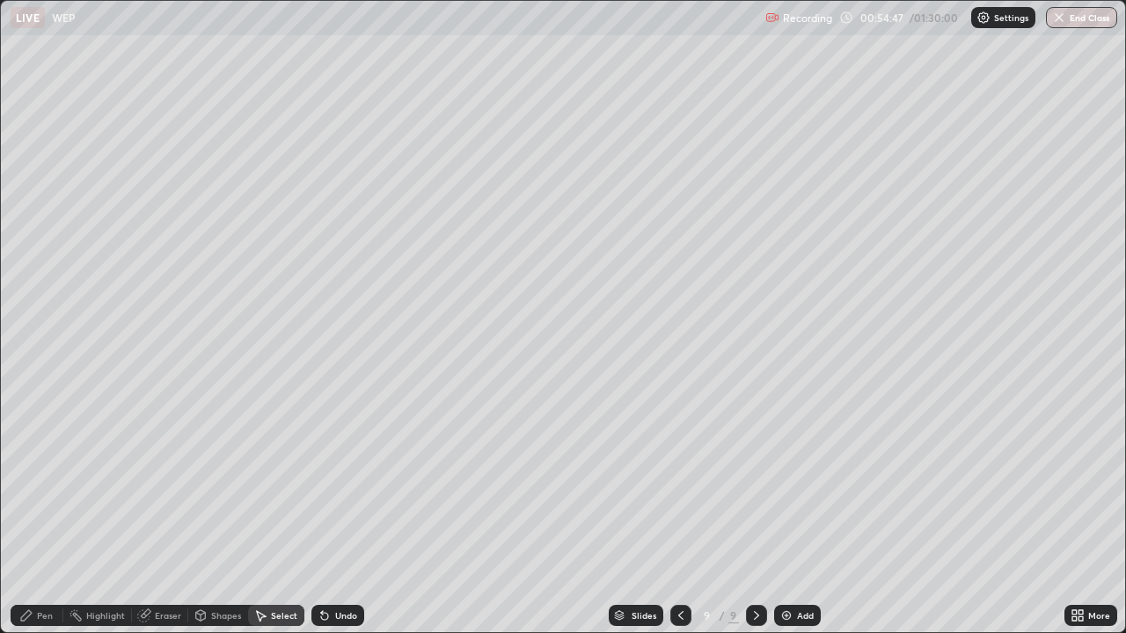
click at [174, 567] on div "Eraser" at bounding box center [168, 615] width 26 height 9
click at [222, 567] on div "Shapes" at bounding box center [226, 615] width 30 height 9
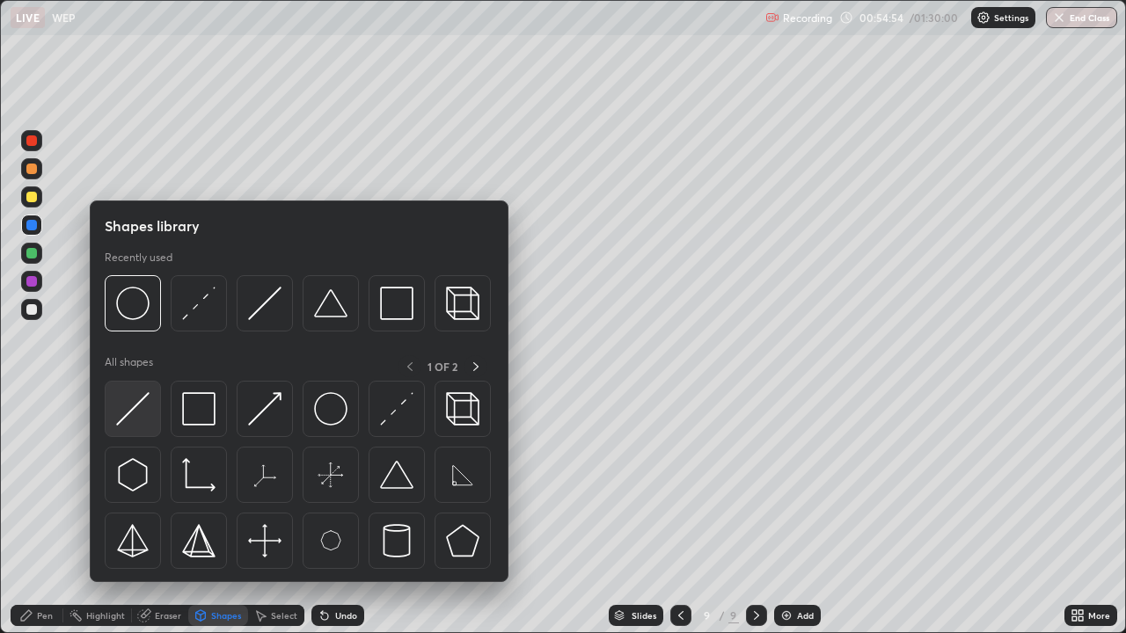
click at [143, 411] on img at bounding box center [132, 408] width 33 height 33
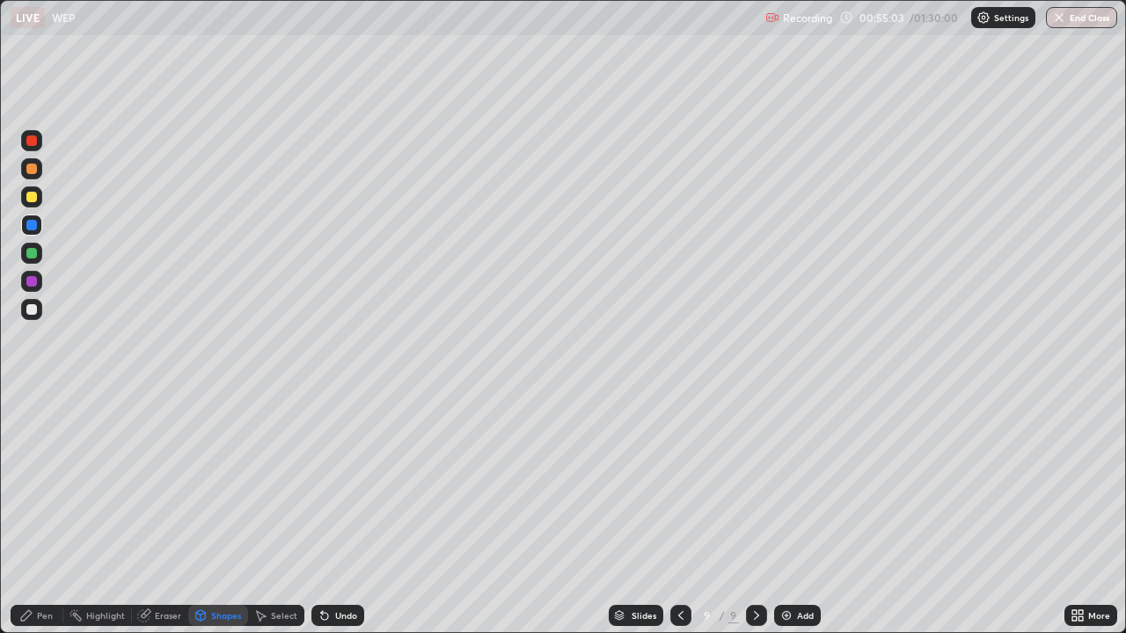
click at [30, 284] on div at bounding box center [31, 281] width 11 height 11
click at [46, 567] on div "Pen" at bounding box center [45, 615] width 16 height 9
click at [31, 304] on div at bounding box center [31, 309] width 11 height 11
click at [1094, 567] on div "More" at bounding box center [1099, 615] width 22 height 9
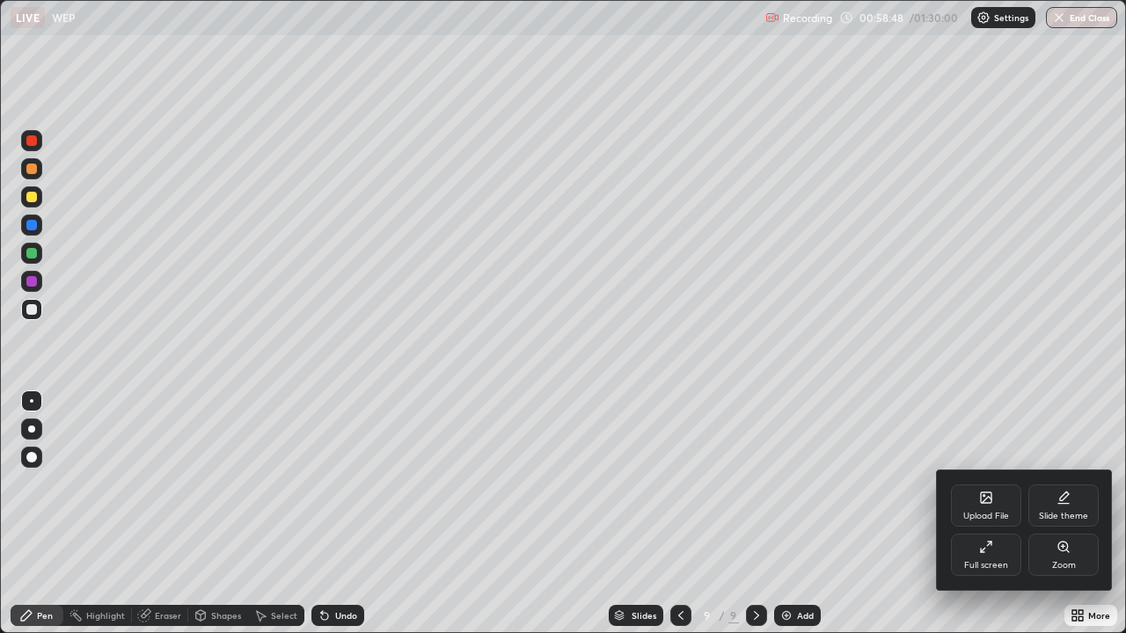
click at [990, 554] on div "Full screen" at bounding box center [986, 555] width 70 height 42
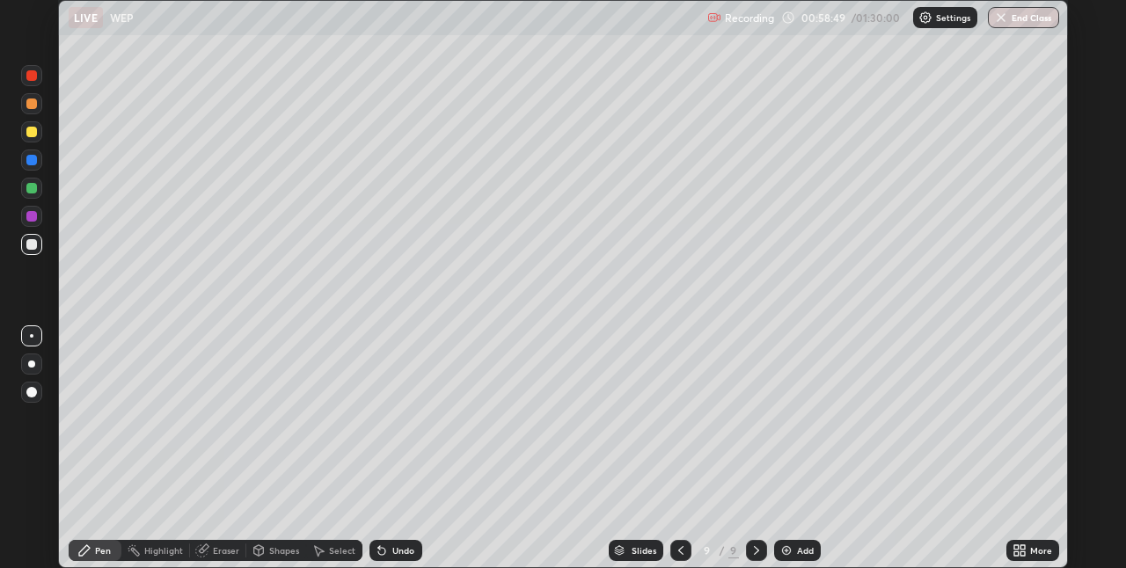
scroll to position [87389, 86831]
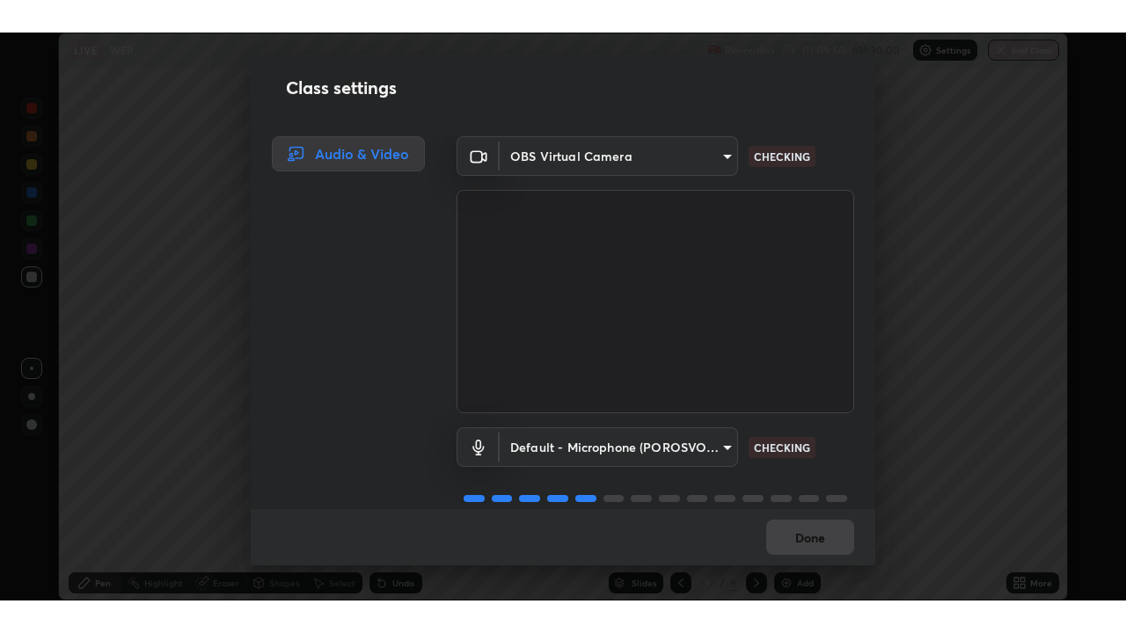
scroll to position [26, 0]
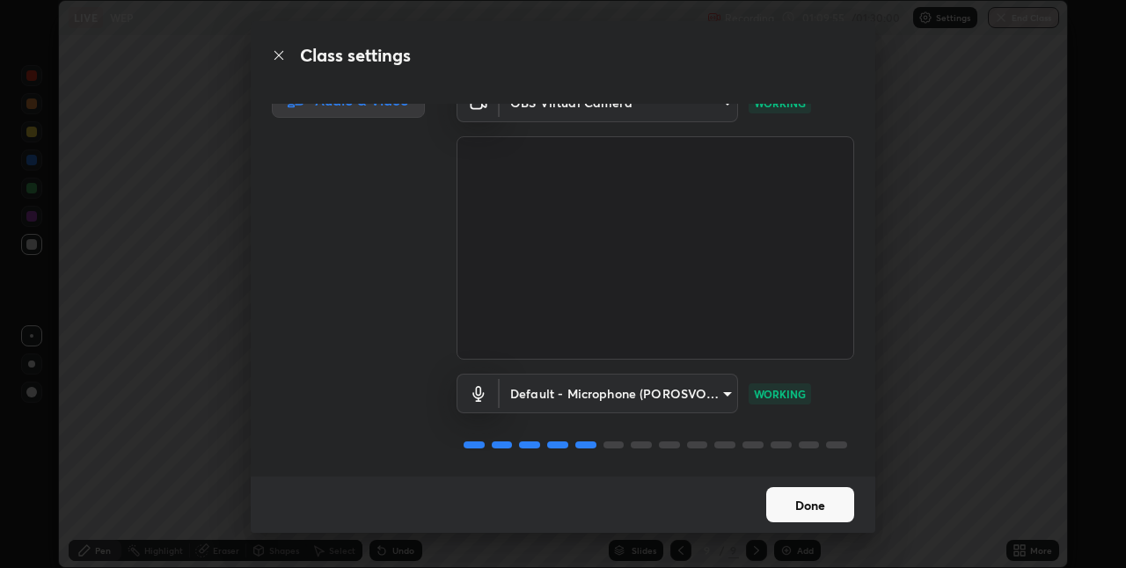
click at [828, 496] on button "Done" at bounding box center [810, 504] width 88 height 35
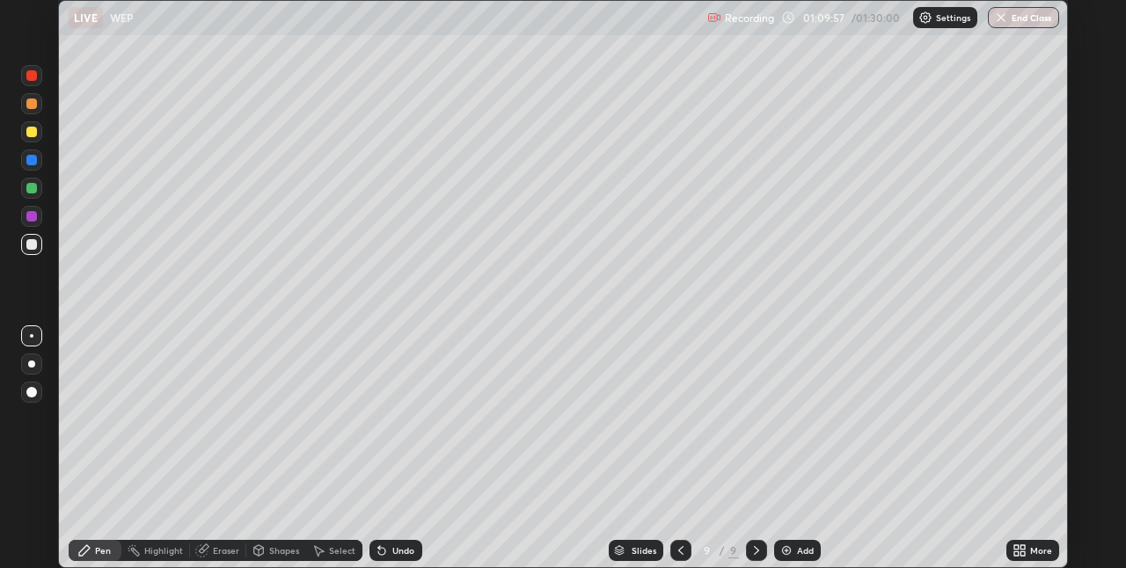
click at [1022, 547] on icon at bounding box center [1022, 547] width 4 height 4
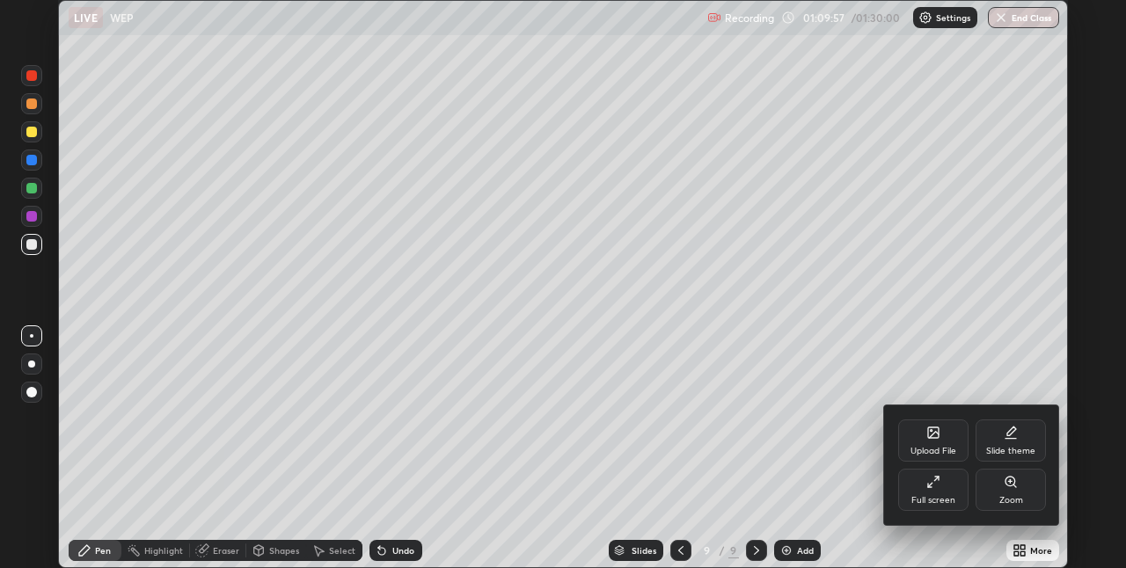
click at [938, 489] on div "Full screen" at bounding box center [933, 490] width 70 height 42
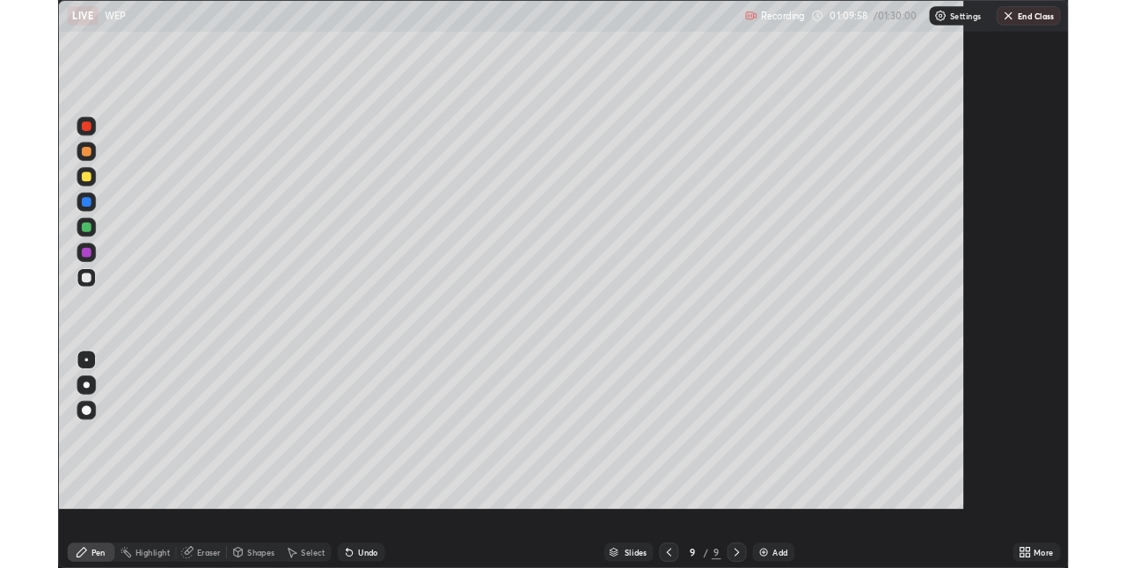
scroll to position [633, 1126]
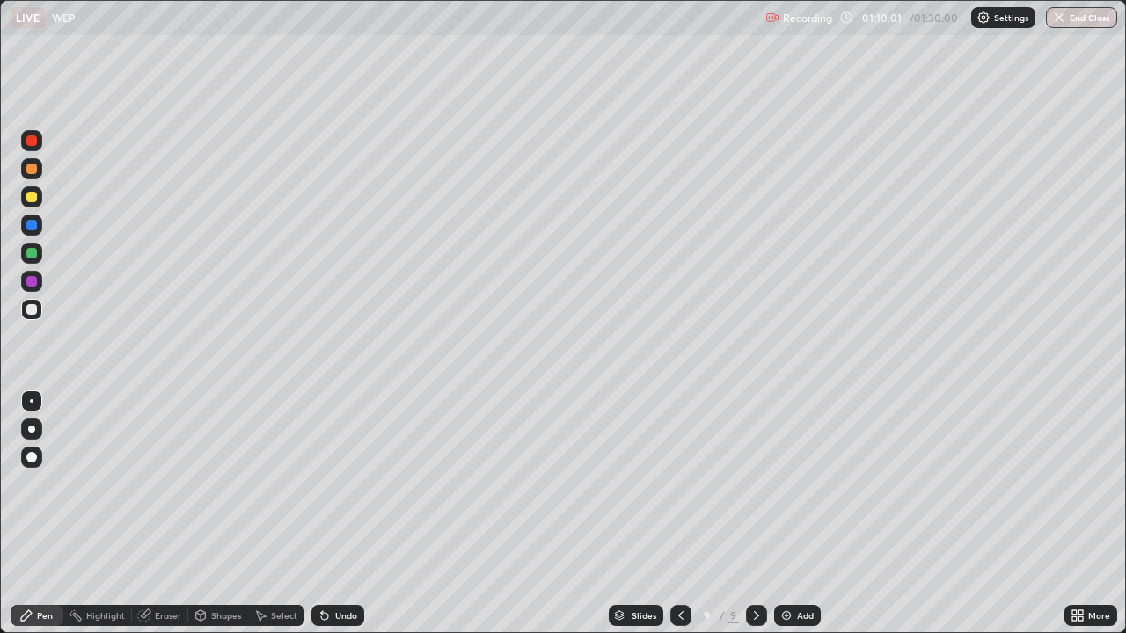
click at [33, 258] on div at bounding box center [31, 253] width 11 height 11
click at [33, 199] on div at bounding box center [31, 197] width 11 height 11
click at [33, 283] on div at bounding box center [31, 281] width 11 height 11
click at [31, 199] on div at bounding box center [31, 197] width 11 height 11
click at [32, 230] on div at bounding box center [31, 225] width 11 height 11
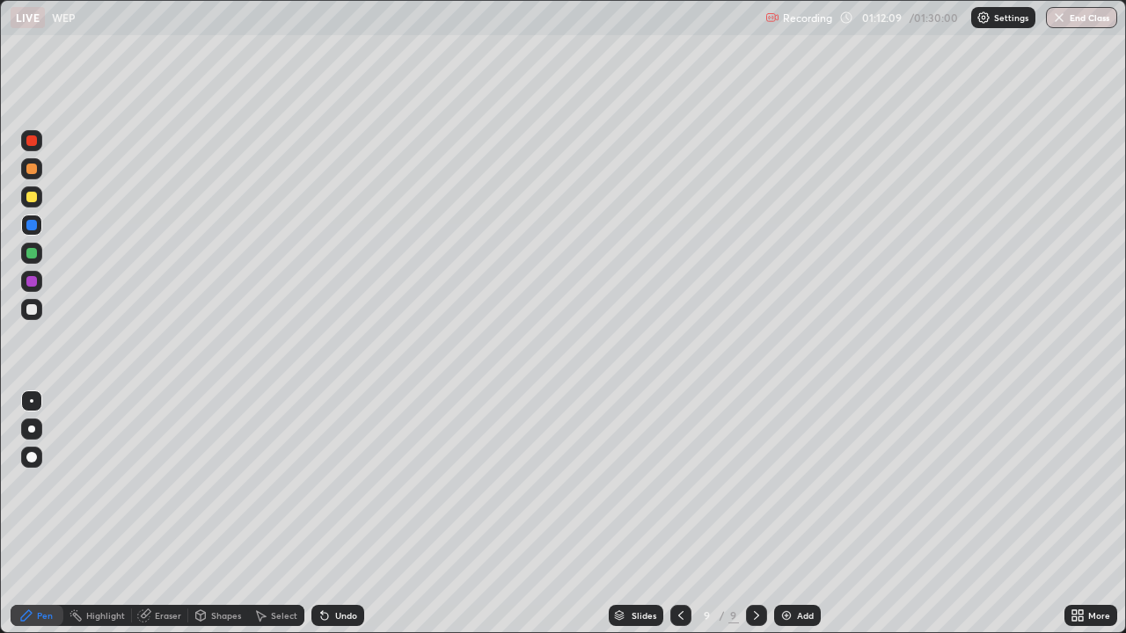
click at [33, 142] on div at bounding box center [31, 140] width 11 height 11
click at [30, 253] on div at bounding box center [31, 253] width 11 height 11
click at [786, 567] on img at bounding box center [786, 616] width 14 height 14
click at [28, 198] on div at bounding box center [31, 197] width 11 height 11
click at [27, 260] on div at bounding box center [31, 253] width 21 height 21
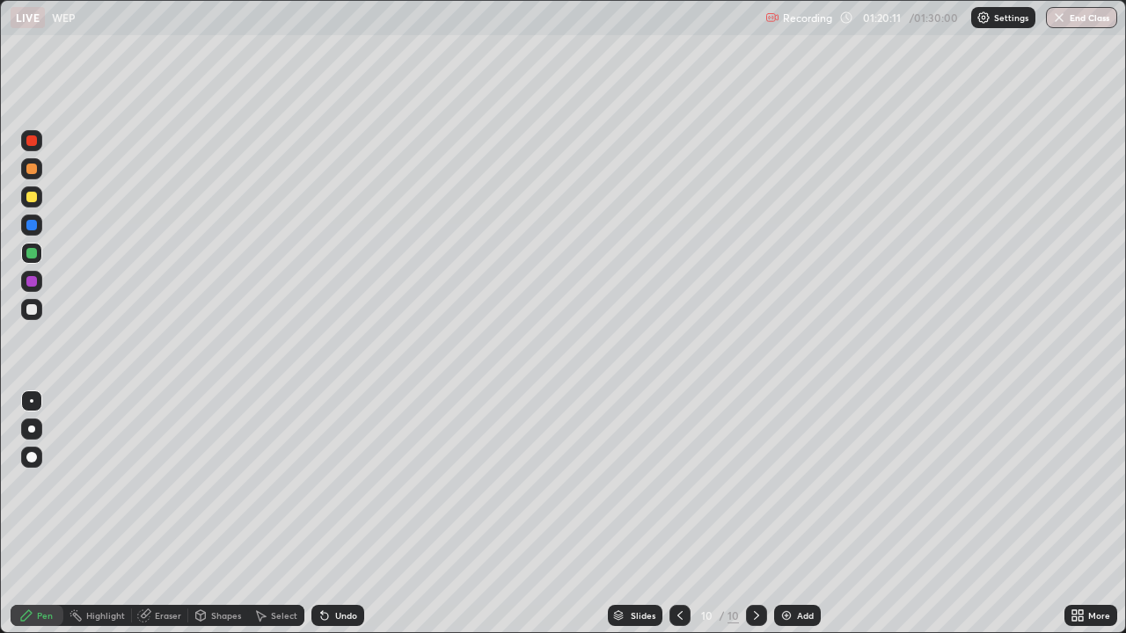
click at [31, 281] on div at bounding box center [31, 281] width 11 height 11
click at [30, 198] on div at bounding box center [31, 197] width 11 height 11
click at [37, 233] on div at bounding box center [31, 225] width 21 height 21
click at [33, 225] on div at bounding box center [31, 225] width 11 height 11
click at [33, 253] on div at bounding box center [31, 253] width 11 height 11
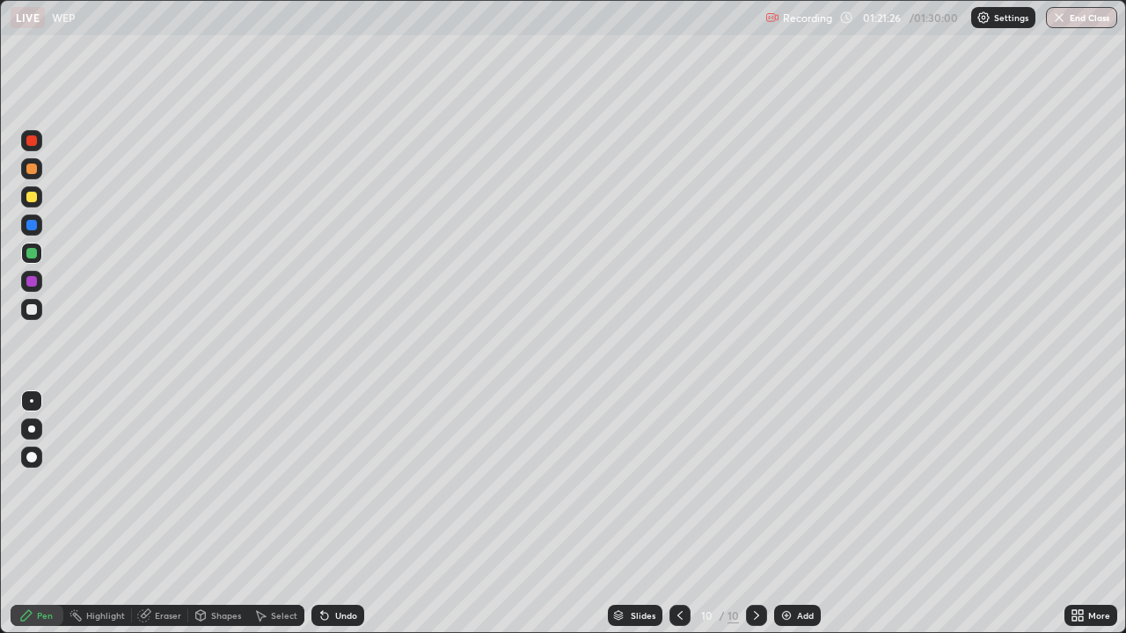
click at [33, 141] on div at bounding box center [31, 140] width 11 height 11
click at [163, 567] on div "Eraser" at bounding box center [168, 615] width 26 height 9
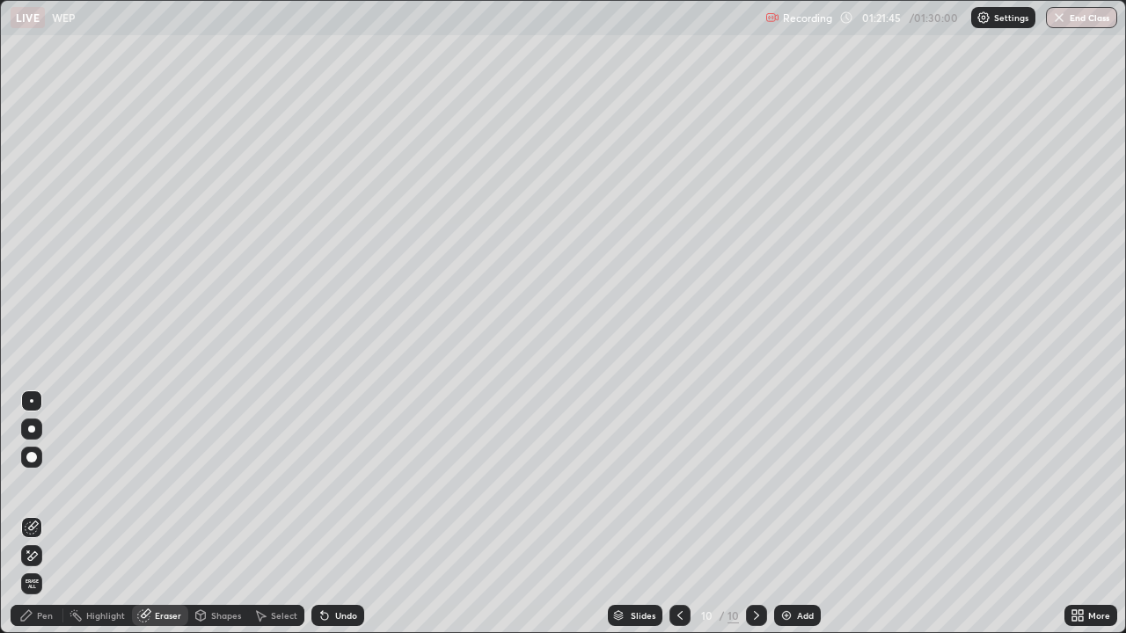
click at [55, 567] on div "Pen" at bounding box center [37, 615] width 53 height 21
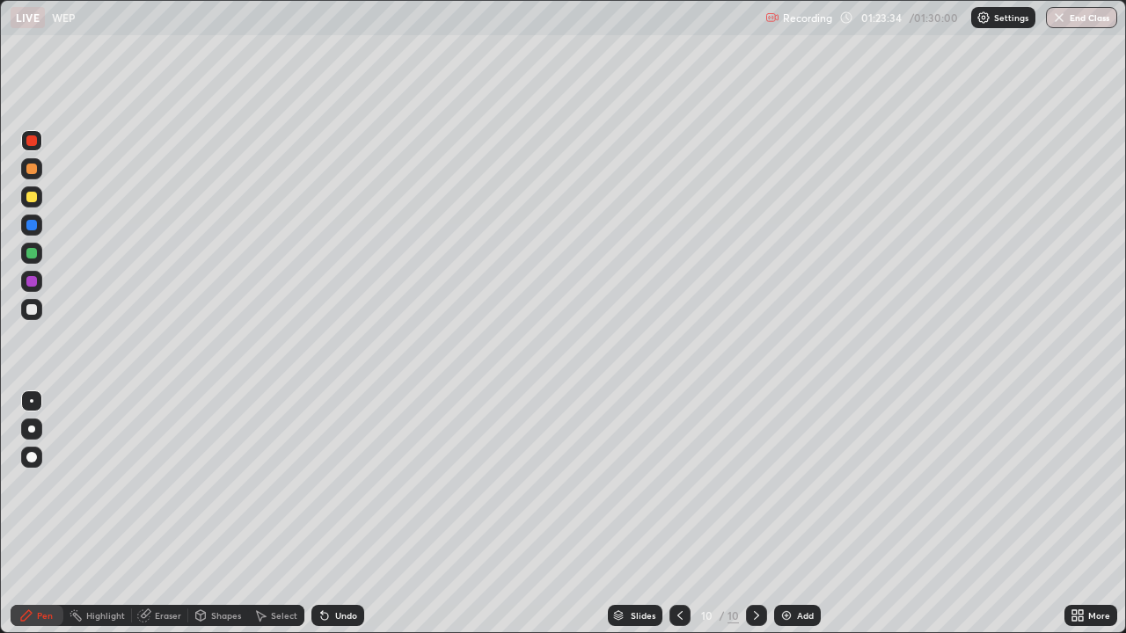
click at [32, 198] on div at bounding box center [31, 197] width 11 height 11
click at [30, 144] on div at bounding box center [31, 140] width 11 height 11
click at [31, 309] on div at bounding box center [31, 309] width 11 height 11
click at [331, 567] on div "Undo" at bounding box center [337, 615] width 53 height 21
click at [335, 567] on div "Undo" at bounding box center [346, 615] width 22 height 9
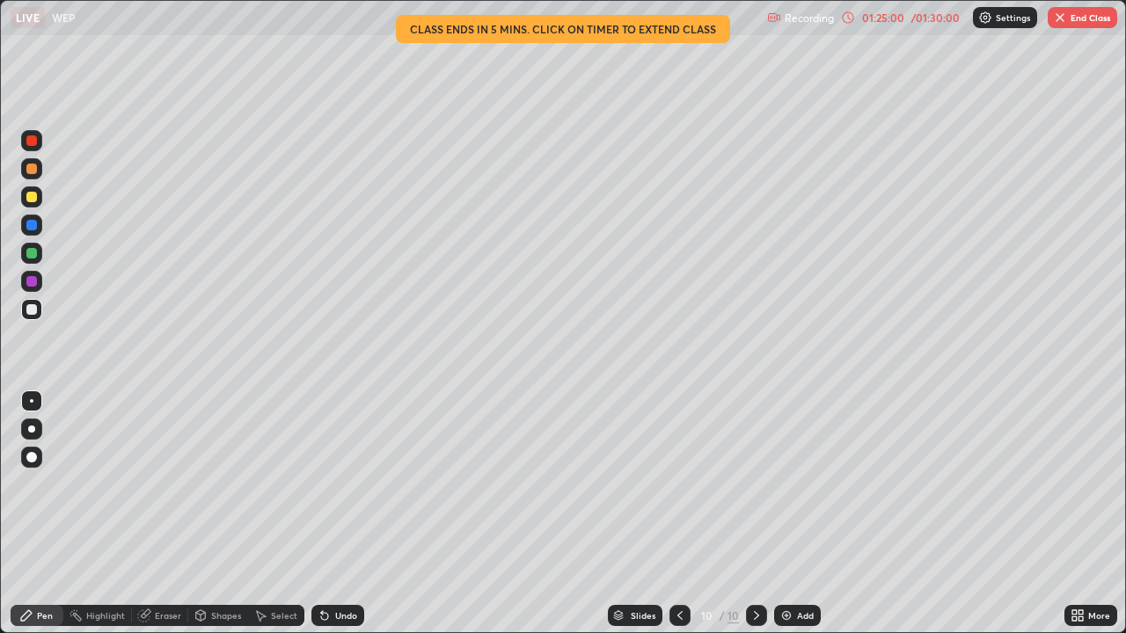
click at [340, 567] on div "Undo" at bounding box center [337, 615] width 53 height 21
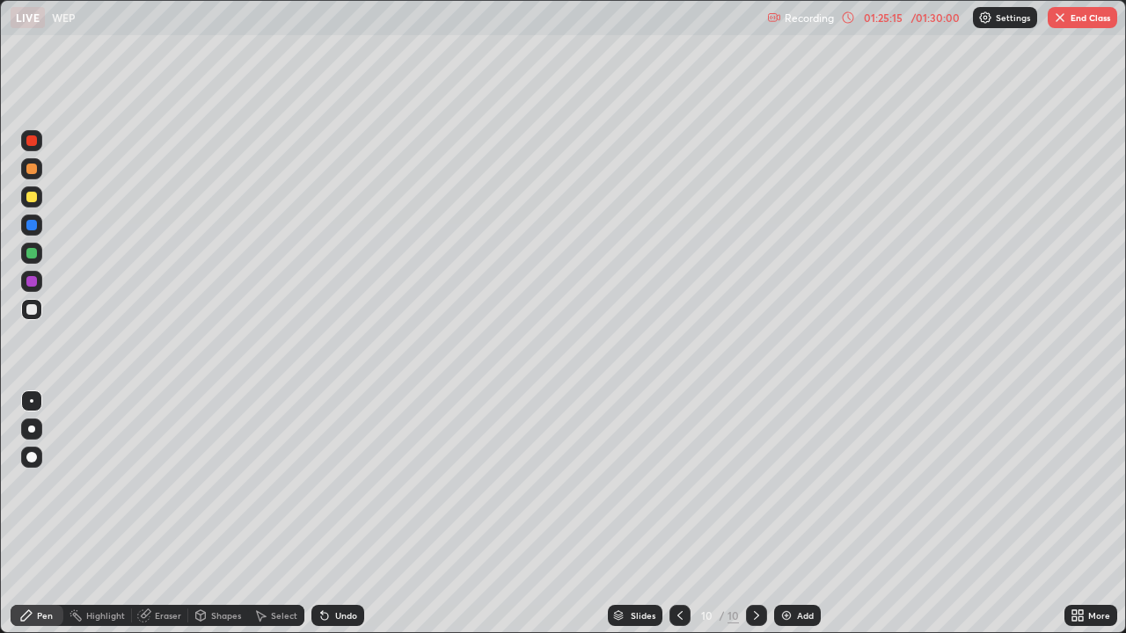
click at [678, 567] on icon at bounding box center [680, 616] width 14 height 14
click at [28, 308] on div at bounding box center [31, 309] width 11 height 11
click at [755, 567] on icon at bounding box center [756, 616] width 14 height 14
click at [33, 311] on div at bounding box center [31, 309] width 11 height 11
click at [30, 145] on div at bounding box center [31, 140] width 11 height 11
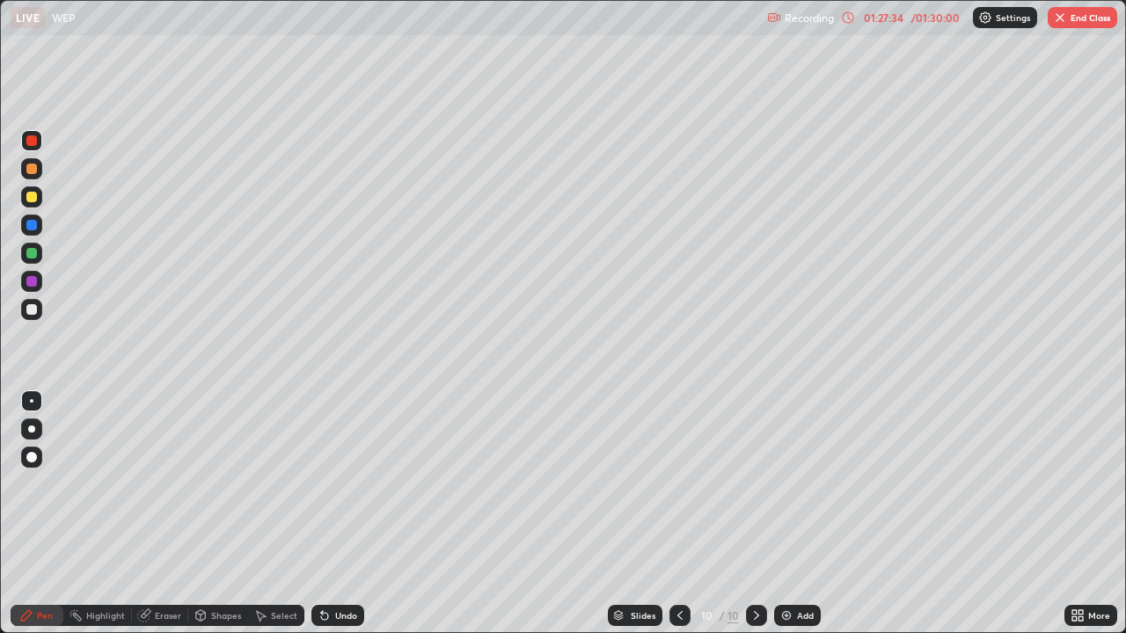
click at [677, 567] on icon at bounding box center [679, 615] width 5 height 9
click at [678, 567] on icon at bounding box center [680, 616] width 14 height 14
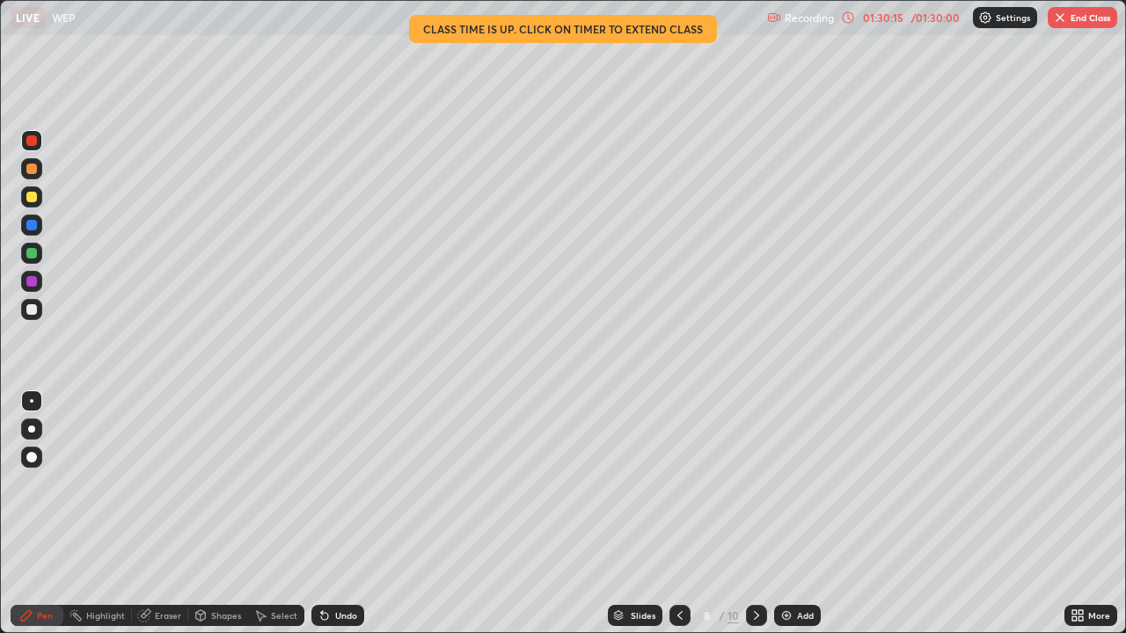
click at [1070, 18] on button "End Class" at bounding box center [1082, 17] width 69 height 21
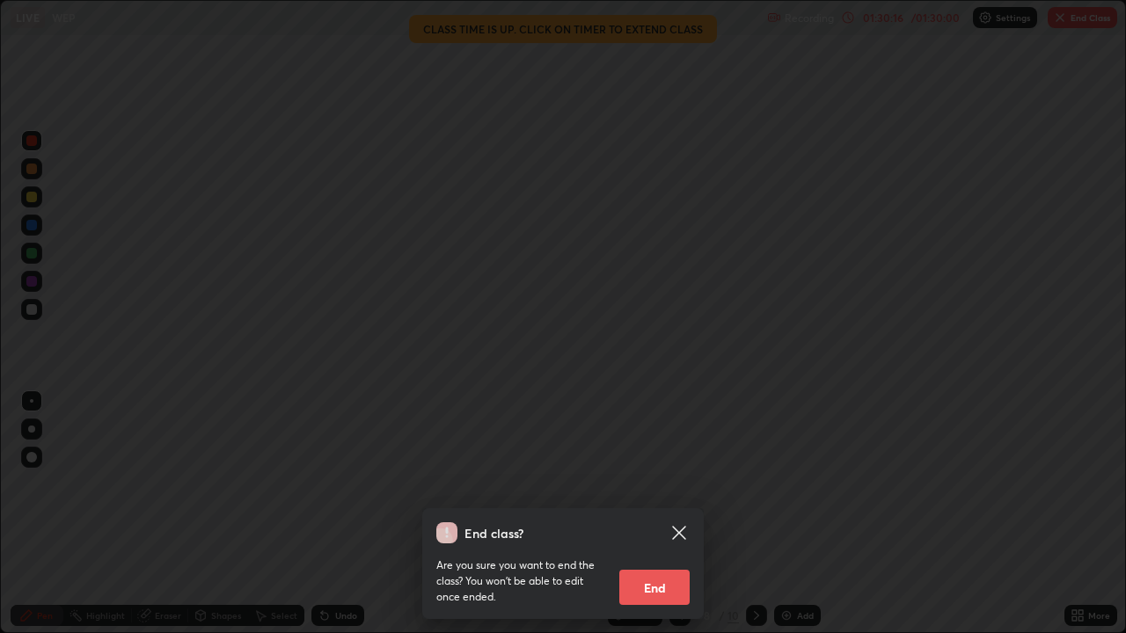
click at [661, 567] on button "End" at bounding box center [654, 587] width 70 height 35
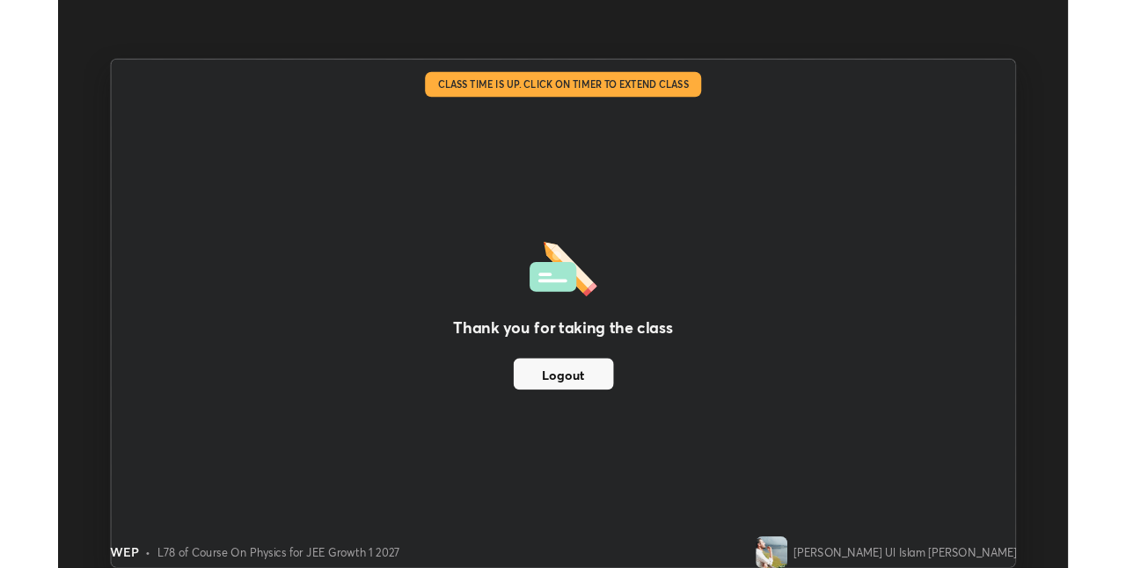
scroll to position [87389, 86831]
